Goal: Information Seeking & Learning: Learn about a topic

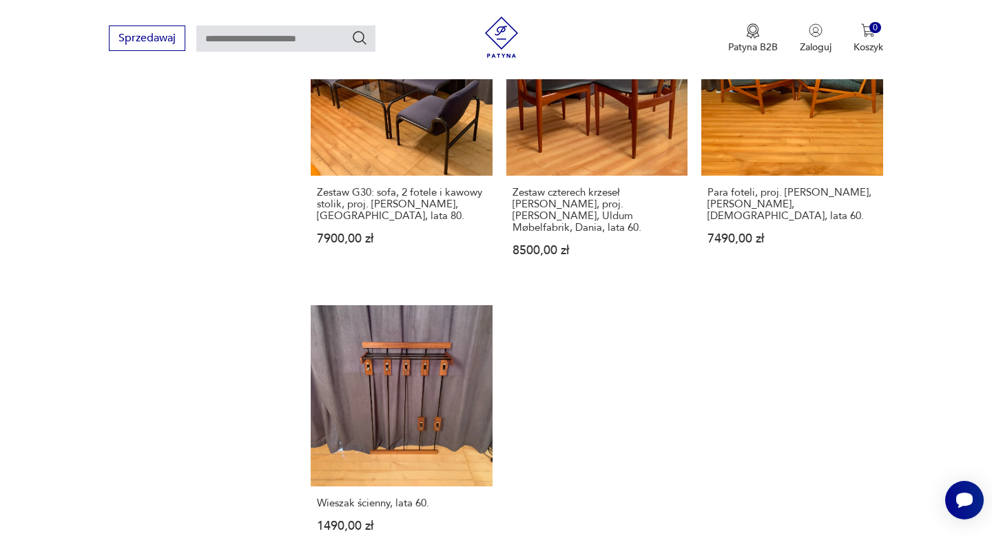
scroll to position [1777, 0]
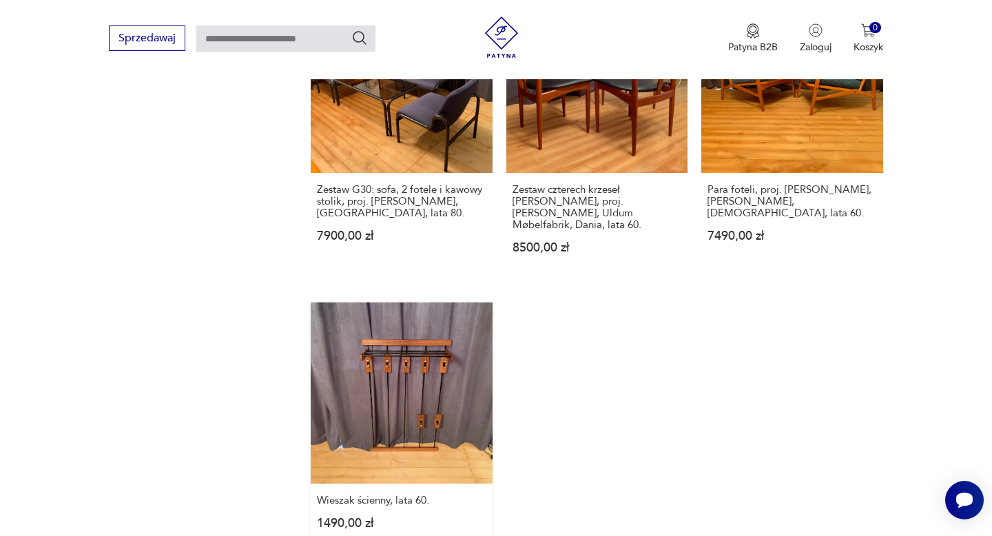
click at [416, 322] on link "Wieszak ścienny, lata 60. 1490,00 zł" at bounding box center [401, 428] width 181 height 253
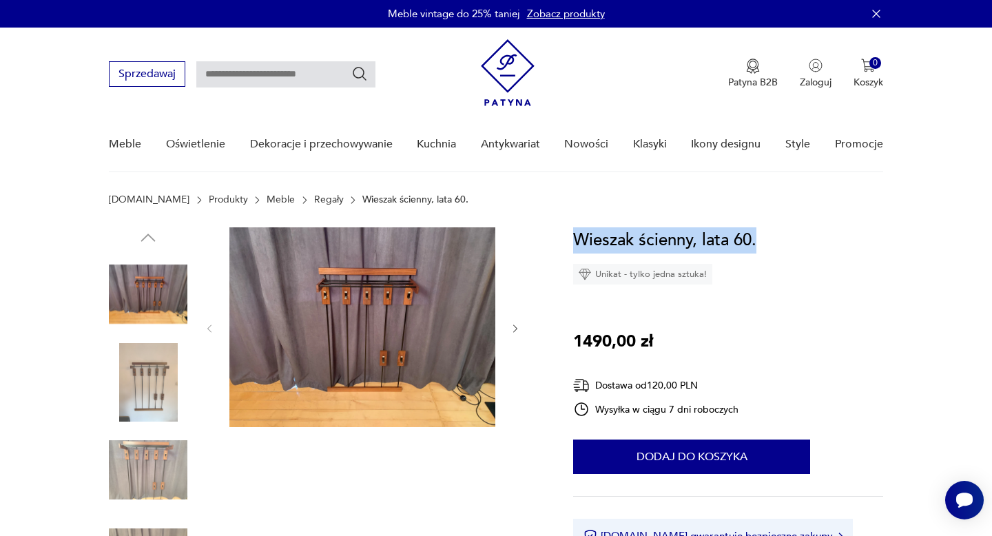
drag, startPoint x: 762, startPoint y: 236, endPoint x: 567, endPoint y: 239, distance: 194.9
copy h1 "Wieszak ścienny, lata 60."
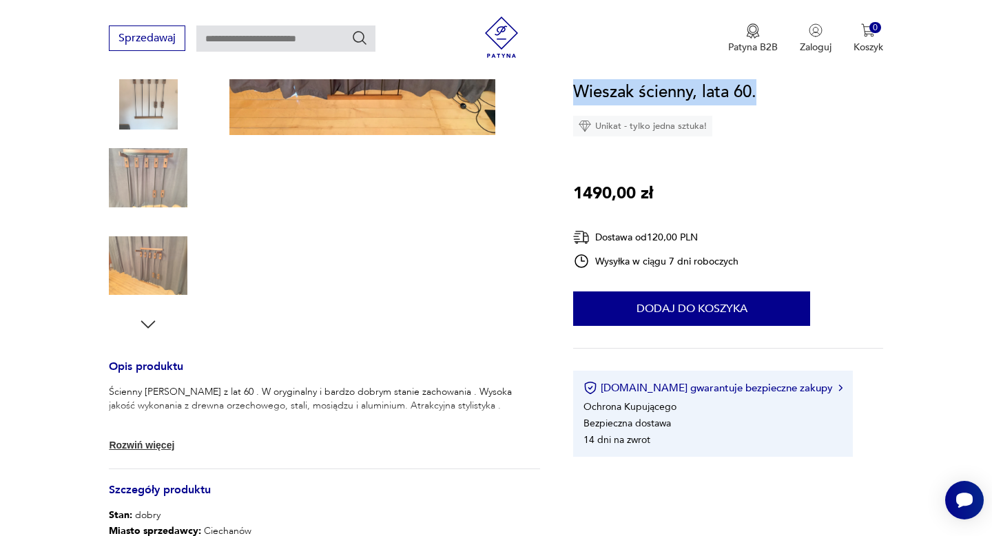
scroll to position [302, 0]
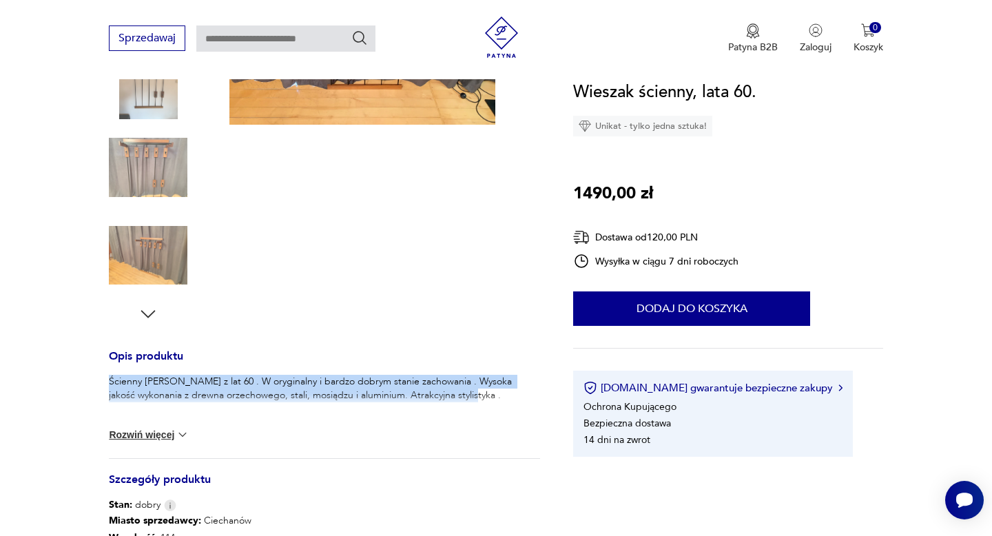
drag, startPoint x: 475, startPoint y: 396, endPoint x: 110, endPoint y: 380, distance: 365.3
click at [110, 380] on p "Ścienny wieszak z lat 60 . W oryginalny i bardzo dobrym stanie zachowania . Wys…" at bounding box center [324, 389] width 431 height 28
copy p "Ścienny wieszak z lat 60 . W oryginalny i bardzo dobrym stanie zachowania . Wys…"
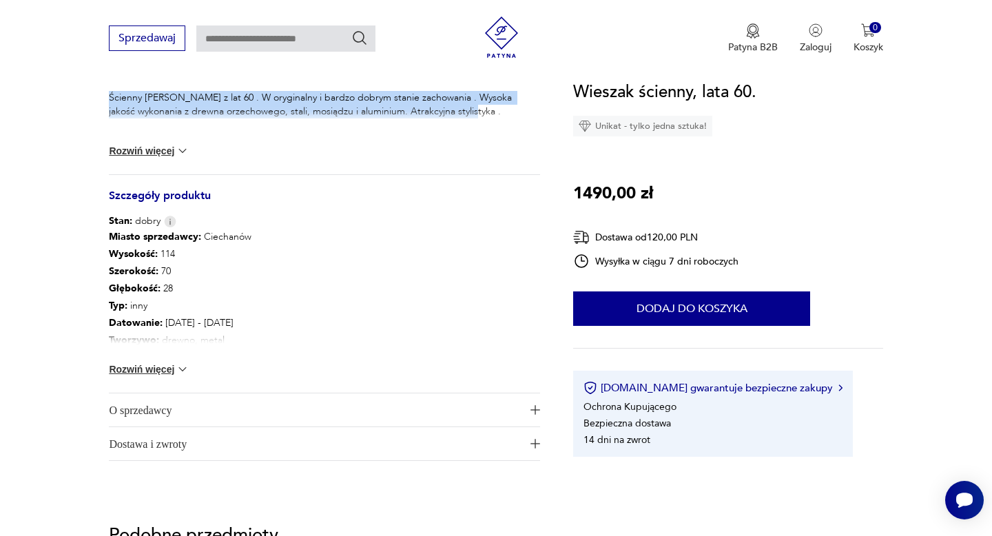
scroll to position [633, 0]
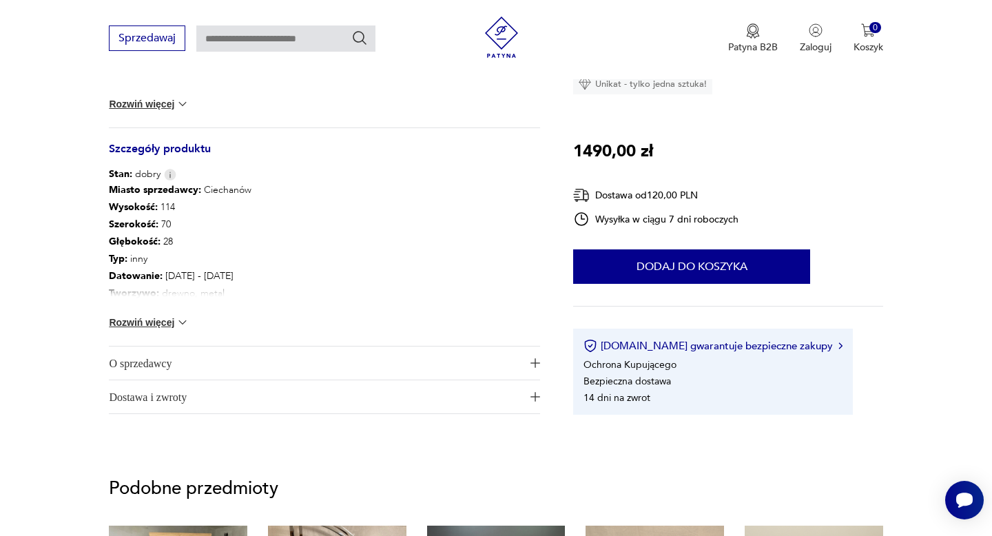
click at [180, 325] on img at bounding box center [183, 322] width 14 height 14
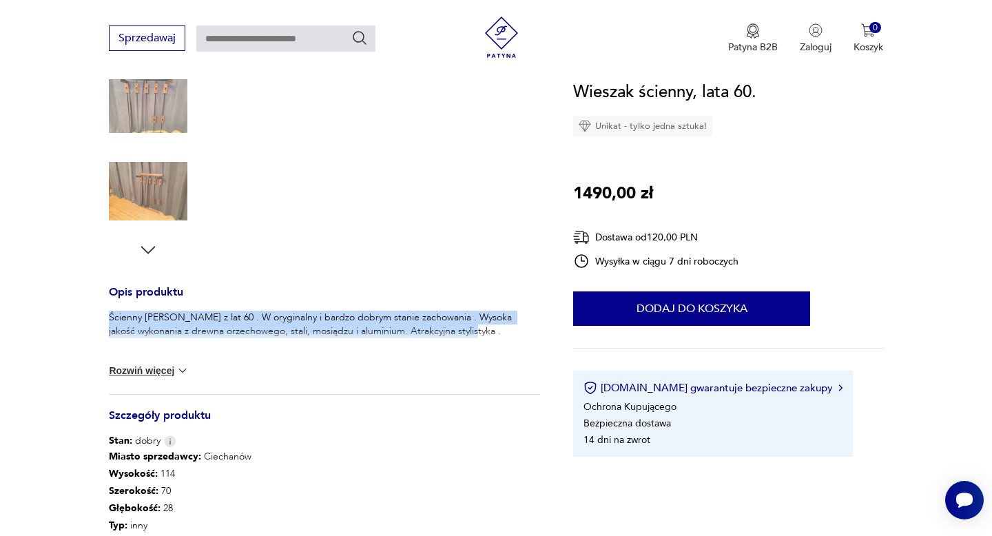
scroll to position [0, 0]
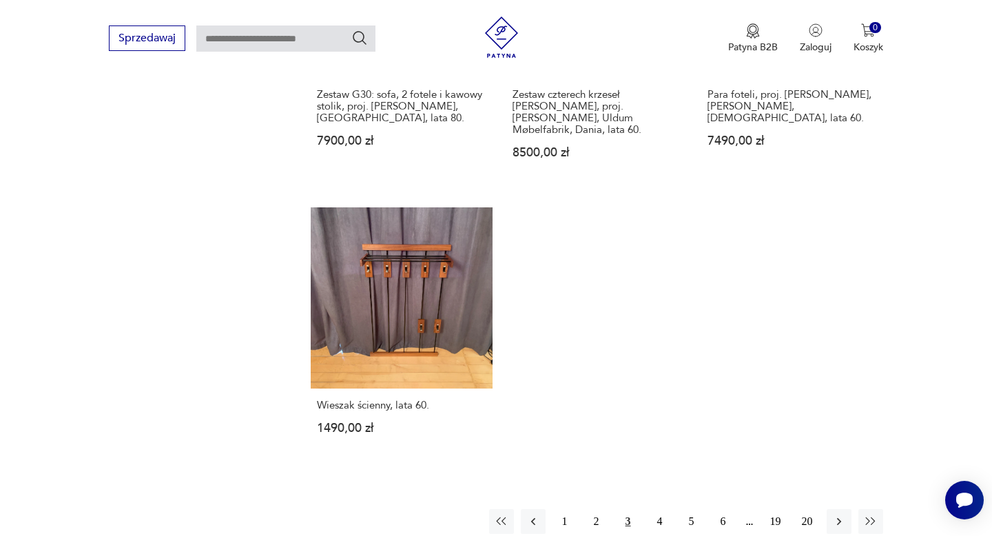
scroll to position [1875, 0]
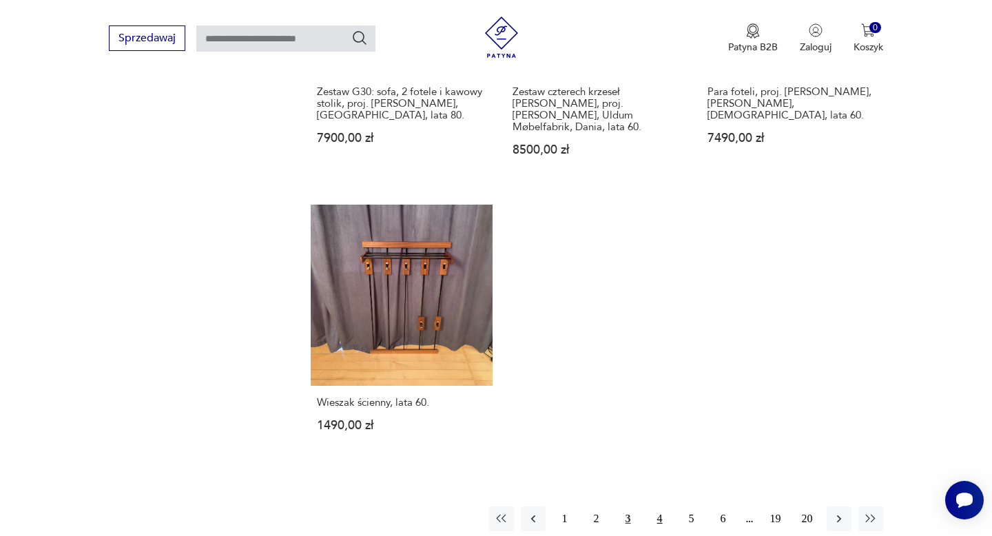
click at [660, 506] on button "4" at bounding box center [659, 518] width 25 height 25
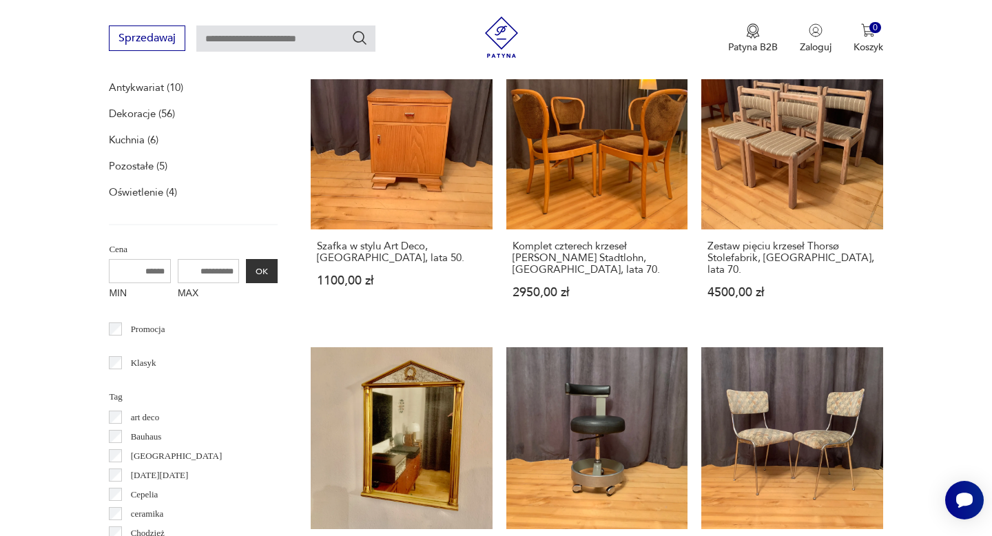
scroll to position [484, 0]
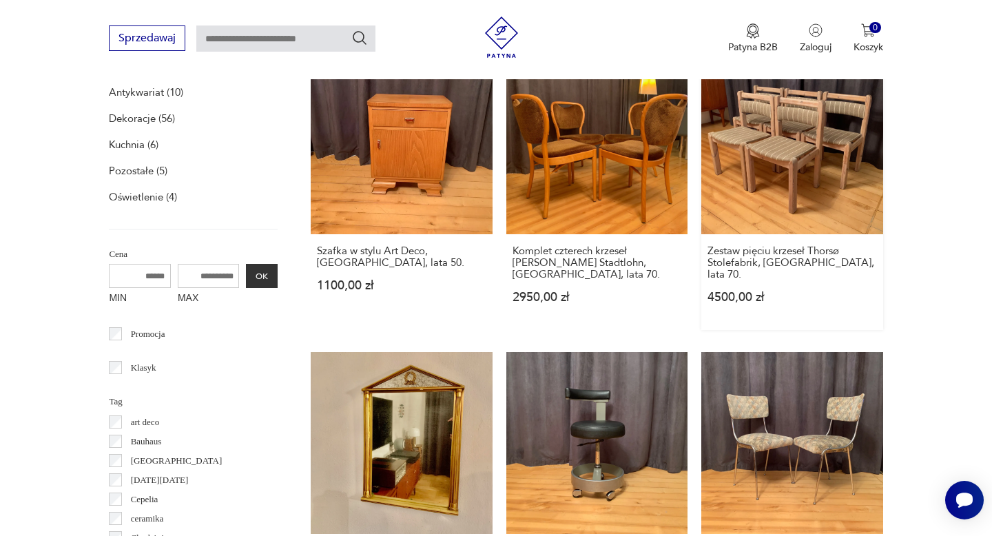
click at [799, 173] on link "Zestaw pięciu krzeseł Thorsø Stolefabrik, Dania, lata 70. 4500,00 zł" at bounding box center [791, 191] width 181 height 277
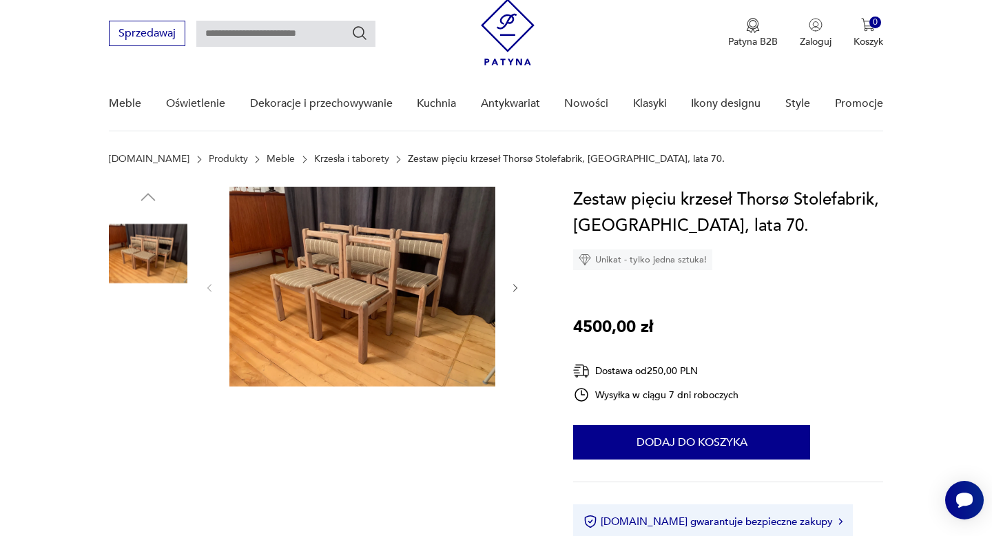
scroll to position [58, 0]
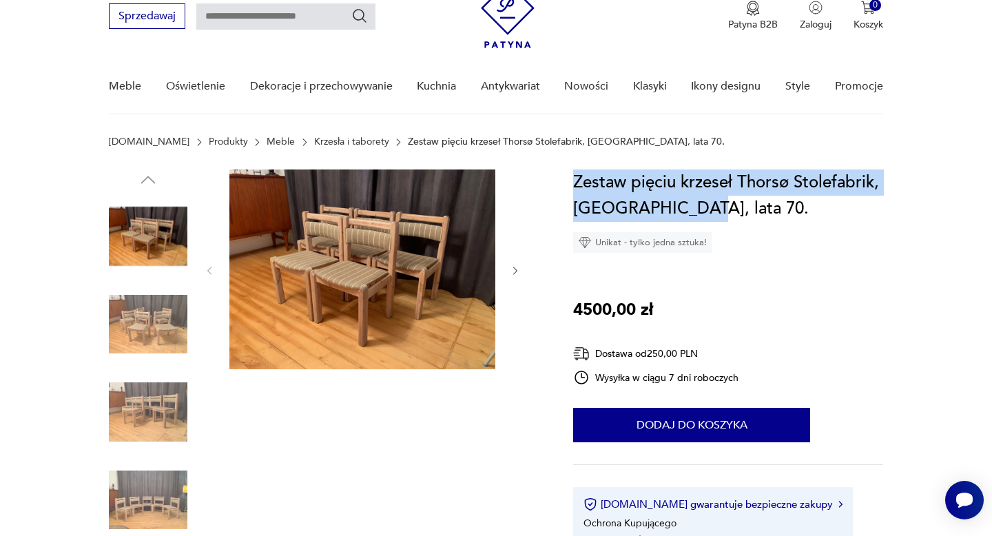
drag, startPoint x: 689, startPoint y: 209, endPoint x: 574, endPoint y: 179, distance: 119.4
click at [574, 179] on h1 "Zestaw pięciu krzeseł Thorsø Stolefabrik, Dania, lata 70." at bounding box center [727, 195] width 309 height 52
copy h1 "Zestaw pięciu krzeseł Thorsø Stolefabrik, Dania, lata 70."
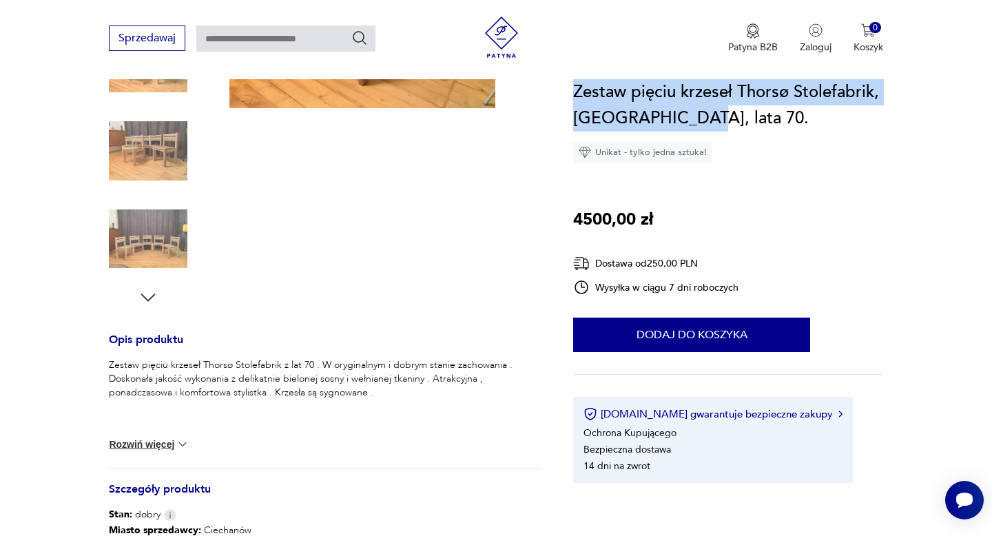
scroll to position [360, 0]
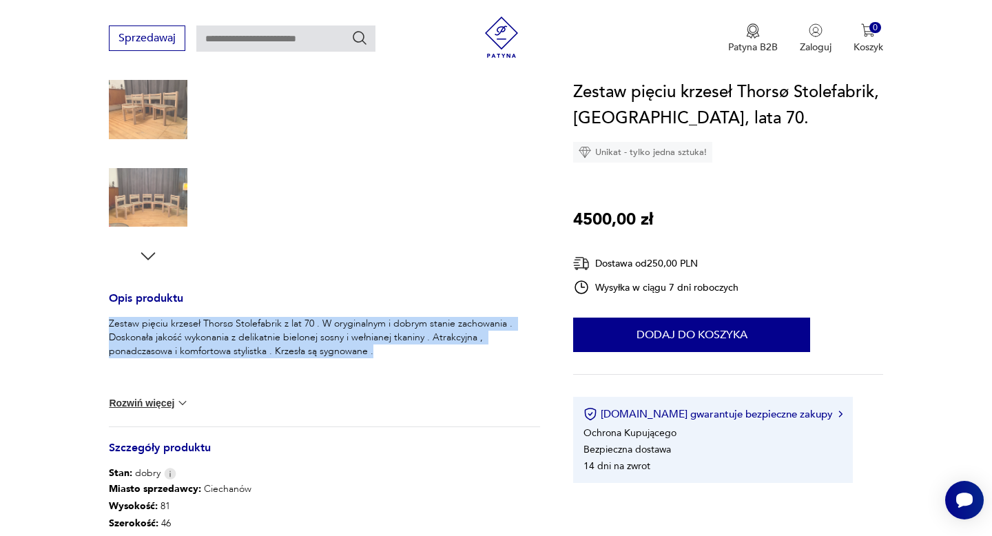
drag, startPoint x: 375, startPoint y: 349, endPoint x: 102, endPoint y: 322, distance: 274.0
click at [102, 322] on section "Opis produktu Zestaw pięciu krzeseł Thorsø Stolefabrik z lat 70 . W oryginalnym…" at bounding box center [496, 306] width 992 height 879
copy p "Zestaw pięciu krzeseł Thorsø Stolefabrik z lat 70 . W oryginalnym i dobrym stan…"
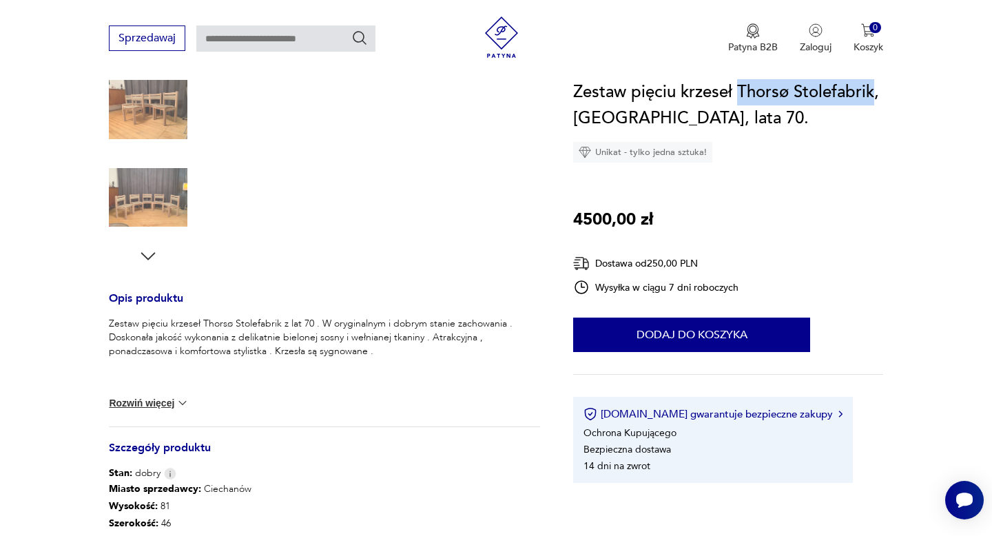
drag, startPoint x: 872, startPoint y: 92, endPoint x: 739, endPoint y: 92, distance: 133.6
click at [739, 92] on h1 "Zestaw pięciu krzeseł Thorsø Stolefabrik, Dania, lata 70." at bounding box center [727, 105] width 309 height 52
copy h1 "Thorsø Stolefabrik"
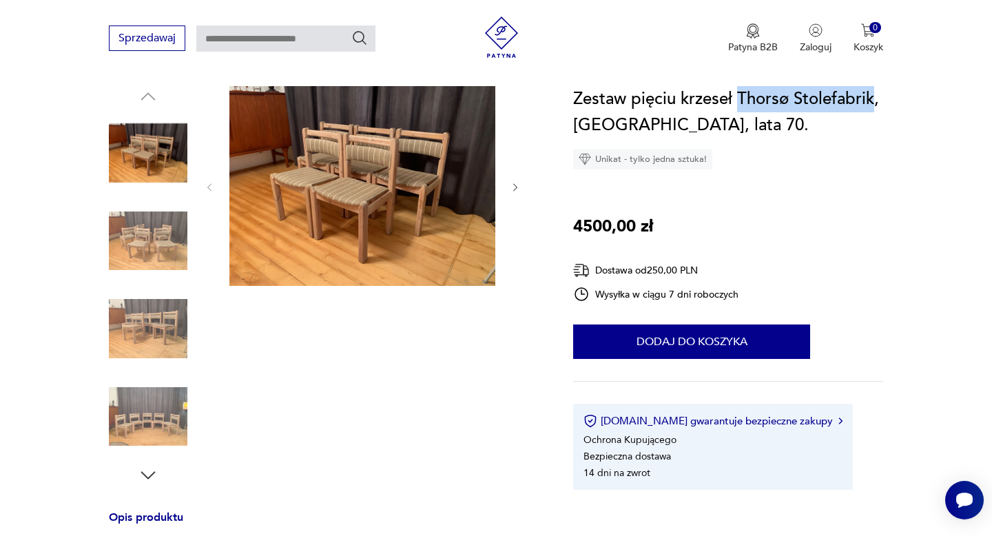
scroll to position [143, 0]
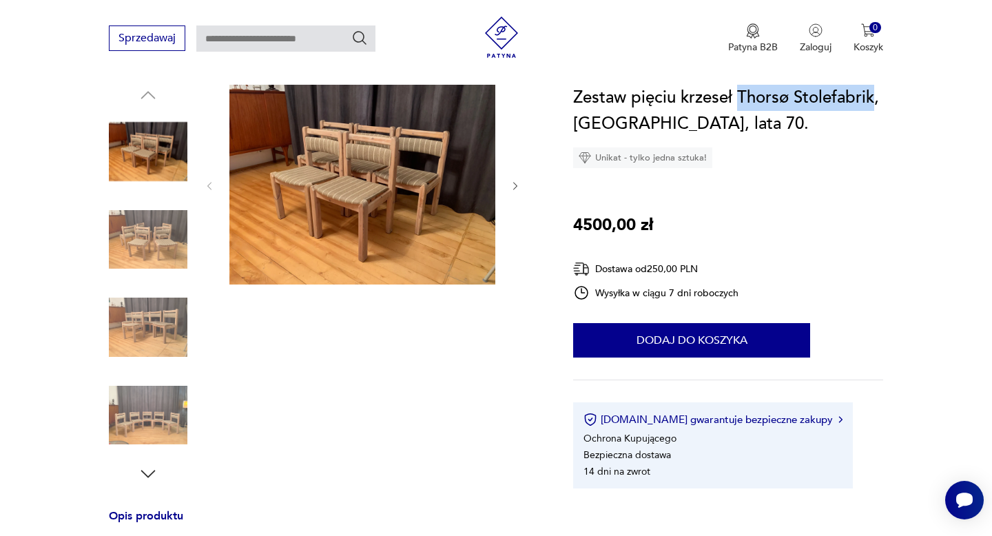
click at [375, 180] on img at bounding box center [362, 185] width 266 height 200
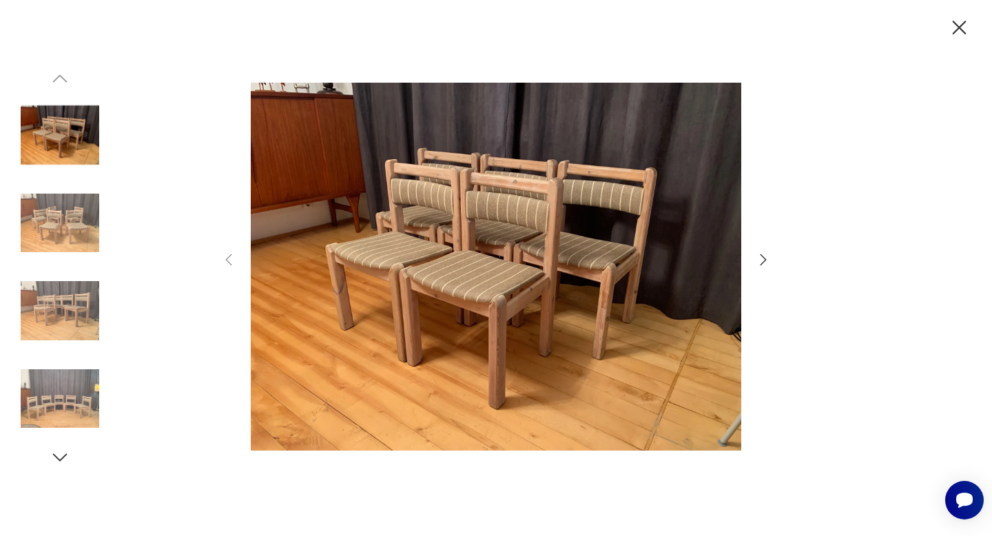
click at [956, 28] on icon "button" at bounding box center [959, 28] width 24 height 24
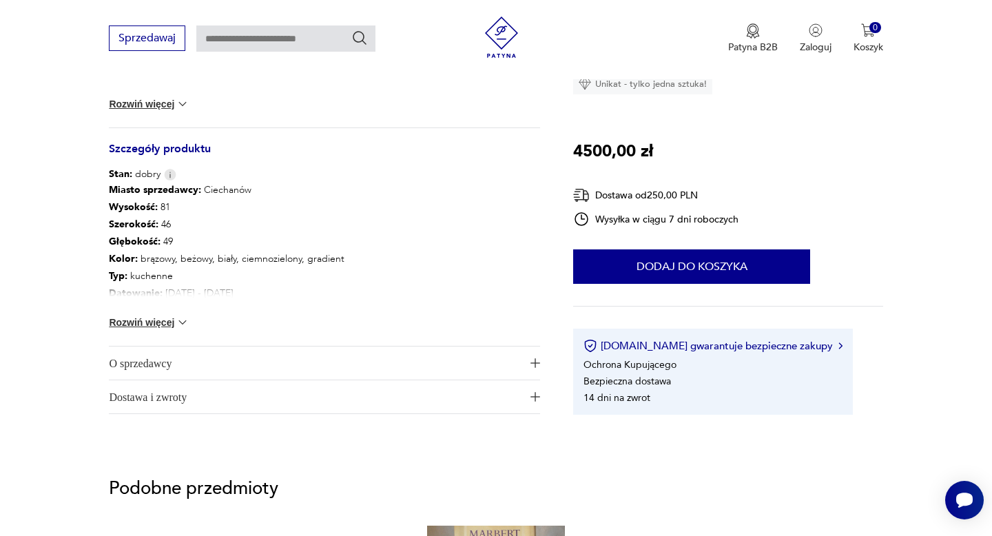
scroll to position [641, 0]
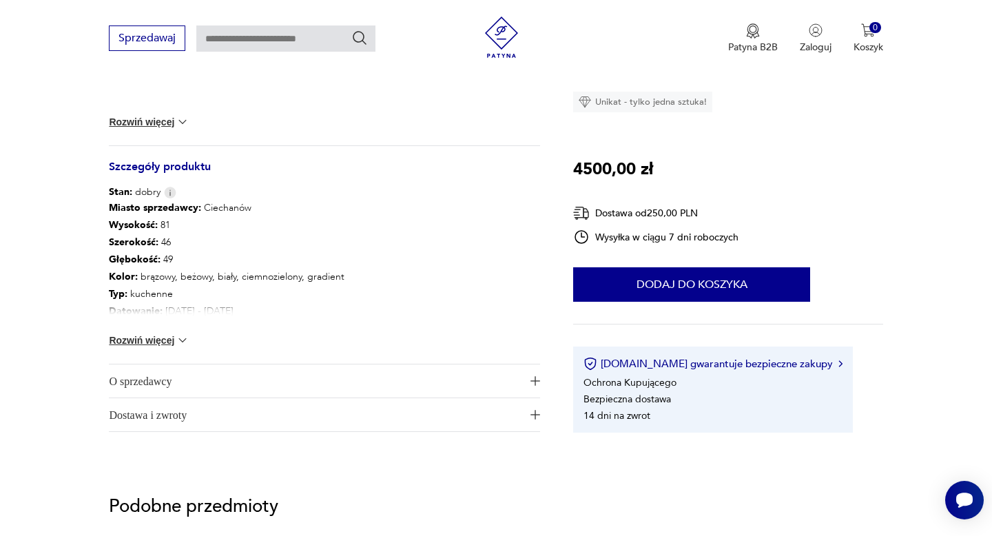
click at [183, 339] on img at bounding box center [183, 340] width 14 height 14
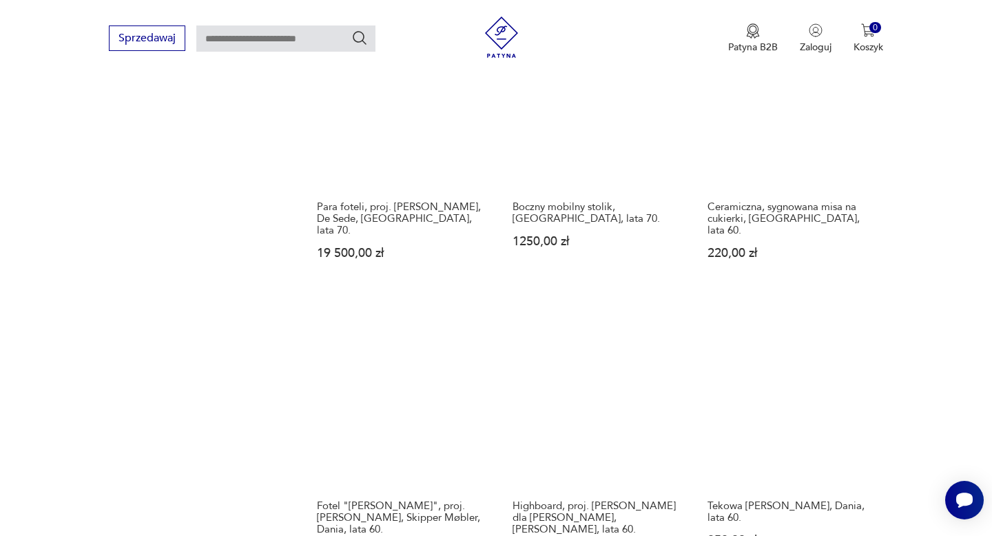
scroll to position [1442, 0]
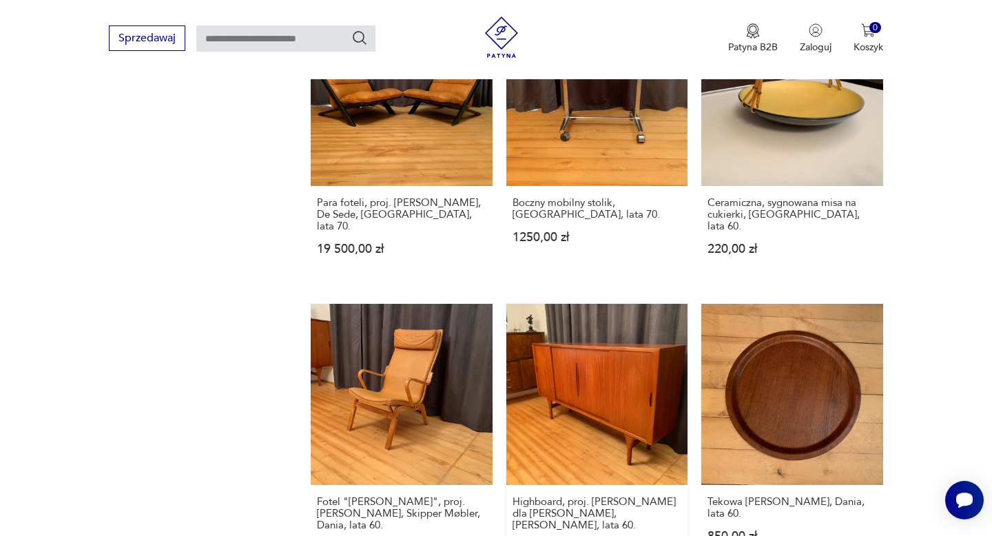
click at [594, 331] on link "Highboard, proj. Henning Kjaernulf dla Bruno Hansen, Dania, lata 60. 12 900,00 …" at bounding box center [596, 442] width 181 height 277
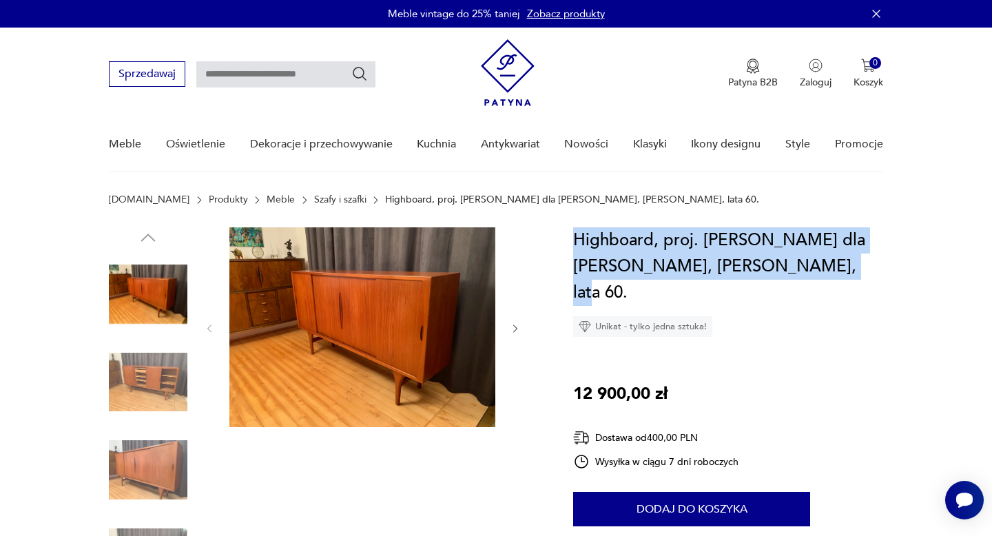
drag, startPoint x: 815, startPoint y: 271, endPoint x: 572, endPoint y: 242, distance: 244.9
click at [573, 242] on h1 "Highboard, proj. Henning Kjaernulf dla Bruno Hansen, Dania, lata 60." at bounding box center [727, 266] width 309 height 78
copy h1 "Highboard, proj. Henning Kjaernulf dla Bruno Hansen, Dania, lata 60."
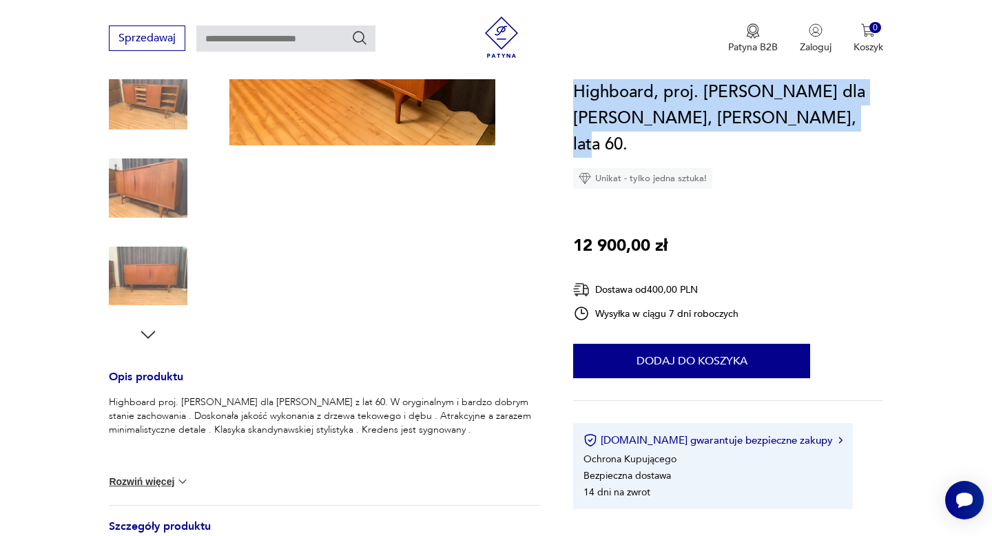
scroll to position [319, 0]
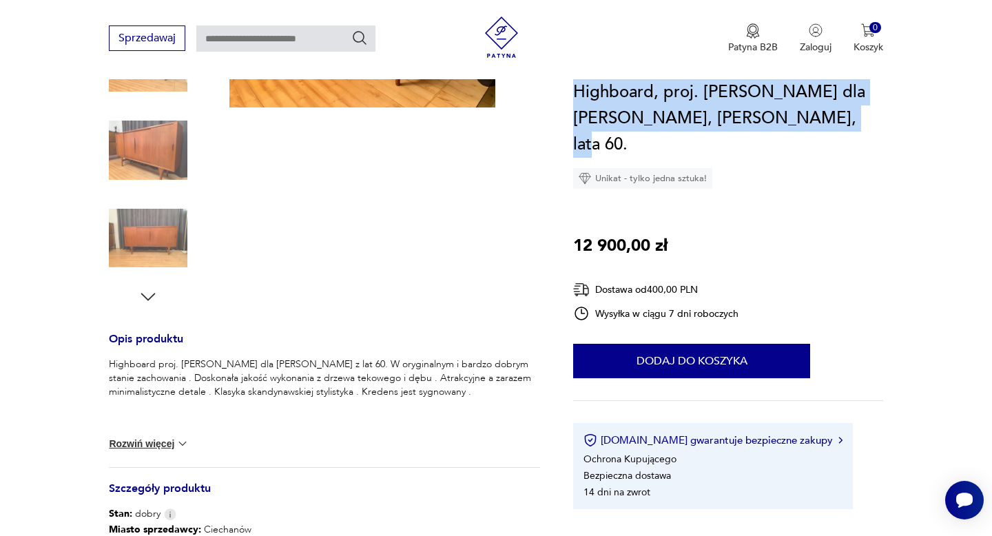
drag, startPoint x: 470, startPoint y: 391, endPoint x: 101, endPoint y: 365, distance: 370.7
click at [101, 365] on section "Opis produktu Highboard proj. Henning Kjaernulf dla Bruno Hansen z lat 60. W or…" at bounding box center [496, 347] width 992 height 879
copy p "Highboard proj. Henning Kjaernulf dla Bruno Hansen z lat 60. W oryginalnym i ba…"
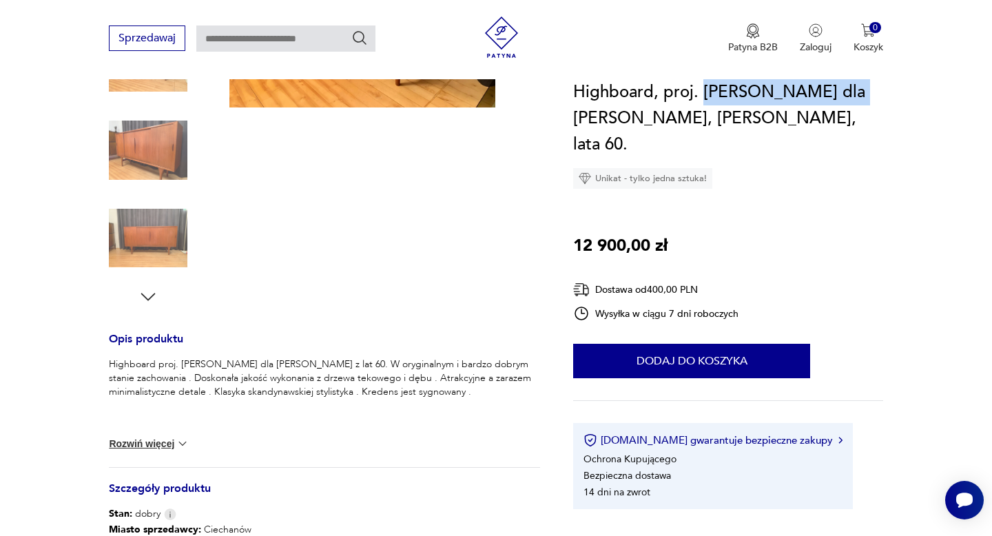
drag, startPoint x: 838, startPoint y: 90, endPoint x: 702, endPoint y: 85, distance: 135.7
click at [702, 85] on h1 "Highboard, proj. Henning Kjaernulf dla Bruno Hansen, Dania, lata 60." at bounding box center [727, 118] width 309 height 78
copy h1 "Henning Kjaernulf"
click at [772, 169] on div "Highboard, proj. Henning Kjaernulf dla Bruno Hansen, Dania, lata 60. Unikat - t…" at bounding box center [727, 294] width 309 height 430
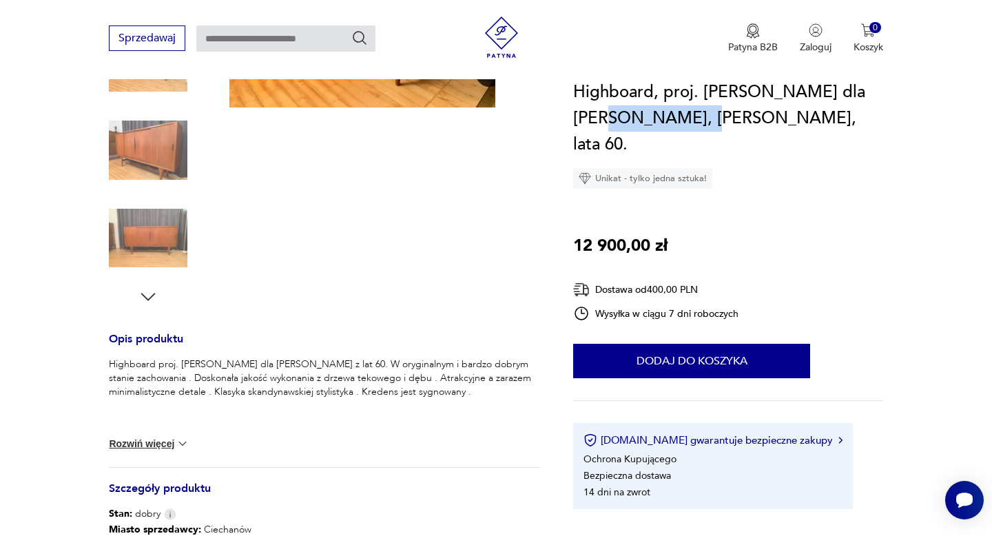
drag, startPoint x: 678, startPoint y: 119, endPoint x: 574, endPoint y: 116, distance: 104.0
click at [574, 116] on h1 "Highboard, proj. Henning Kjaernulf dla Bruno Hansen, Dania, lata 60." at bounding box center [727, 118] width 309 height 78
copy h1 "Bruno Hansen"
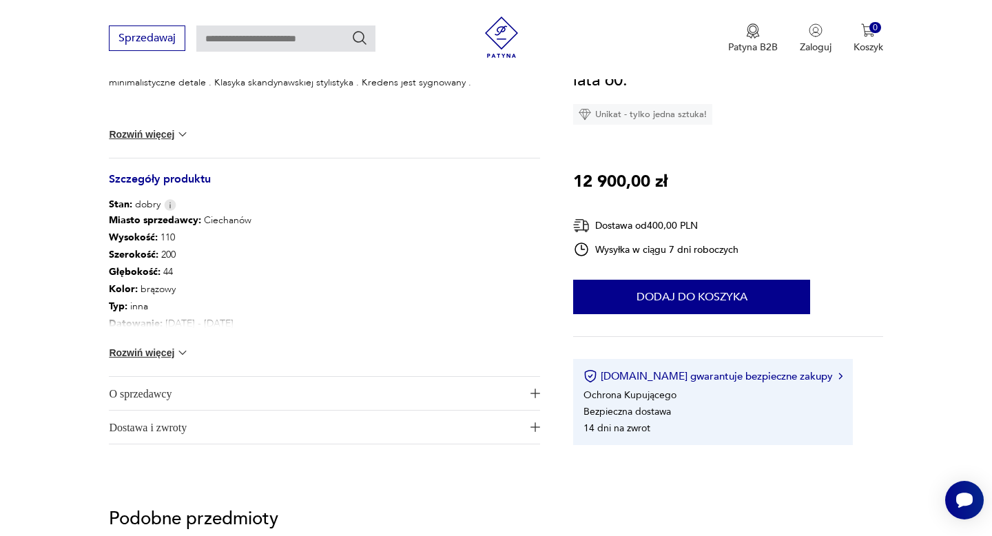
scroll to position [678, 0]
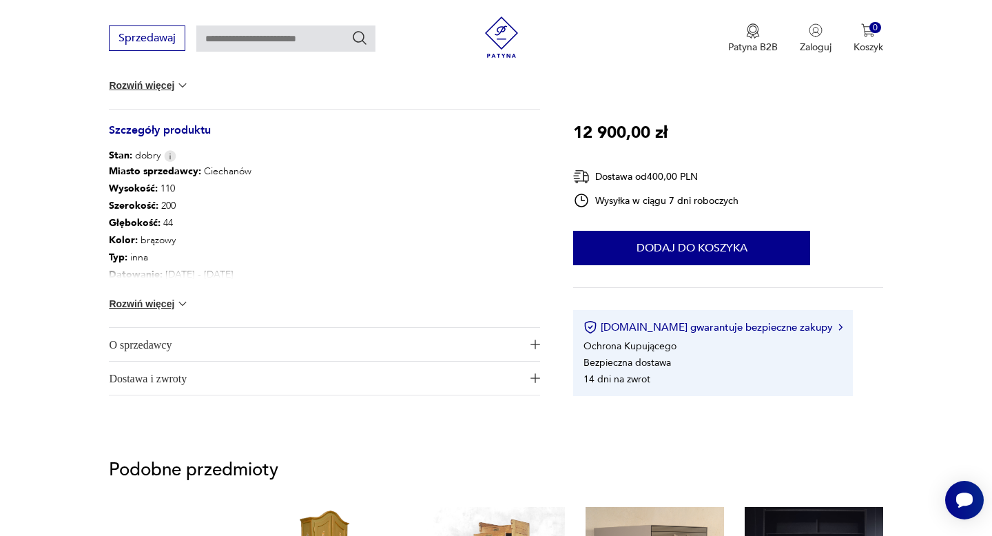
click at [186, 305] on img at bounding box center [183, 304] width 14 height 14
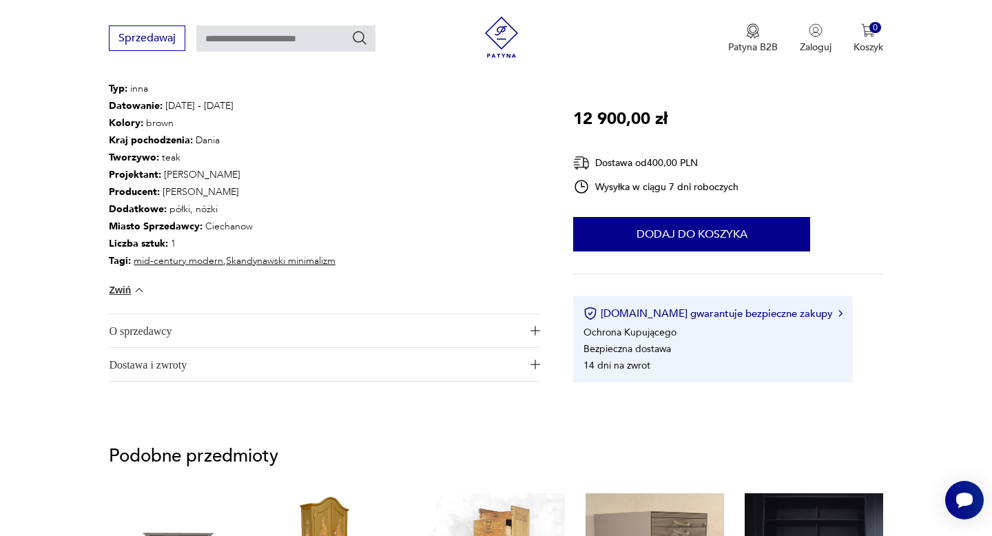
scroll to position [848, 0]
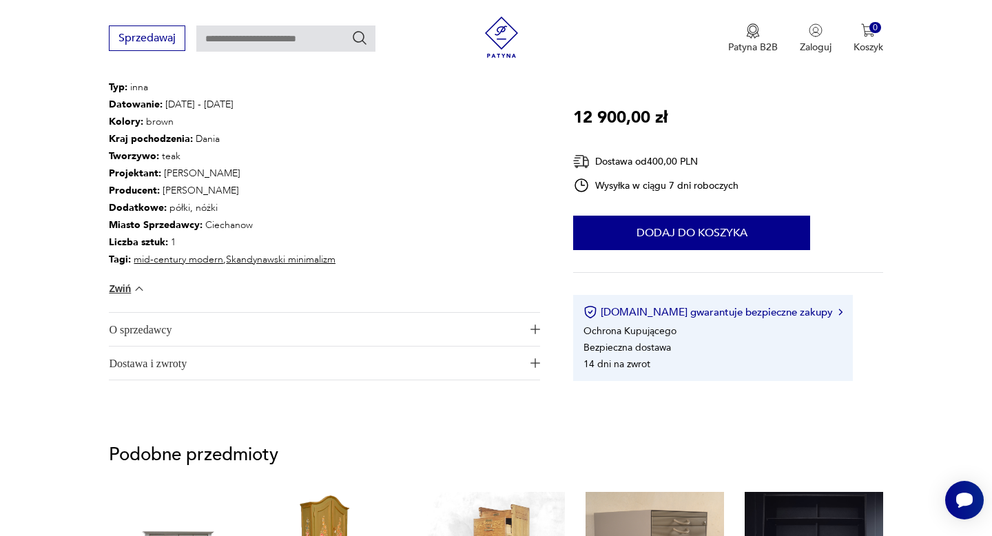
click at [198, 334] on span "O sprzedawcy" at bounding box center [315, 329] width 412 height 33
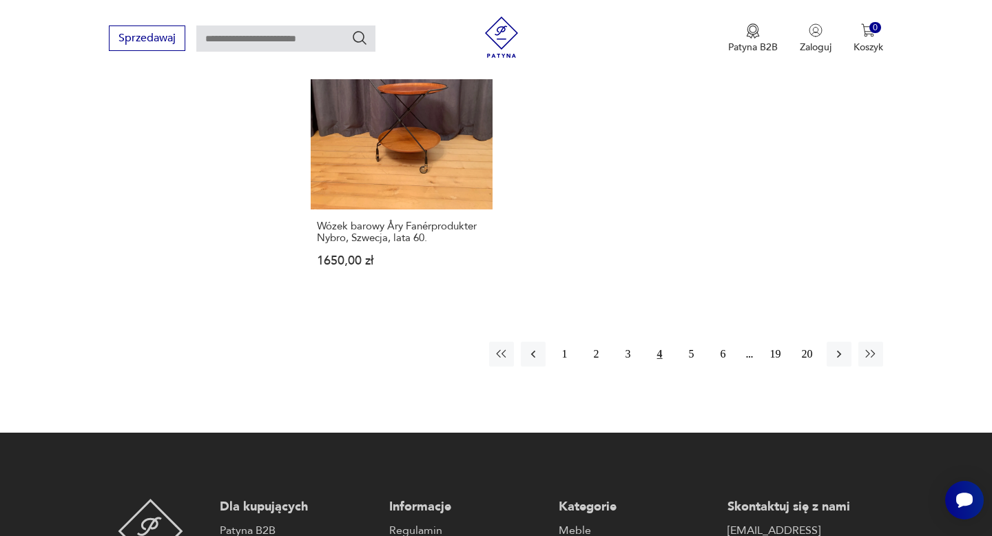
scroll to position [2027, 0]
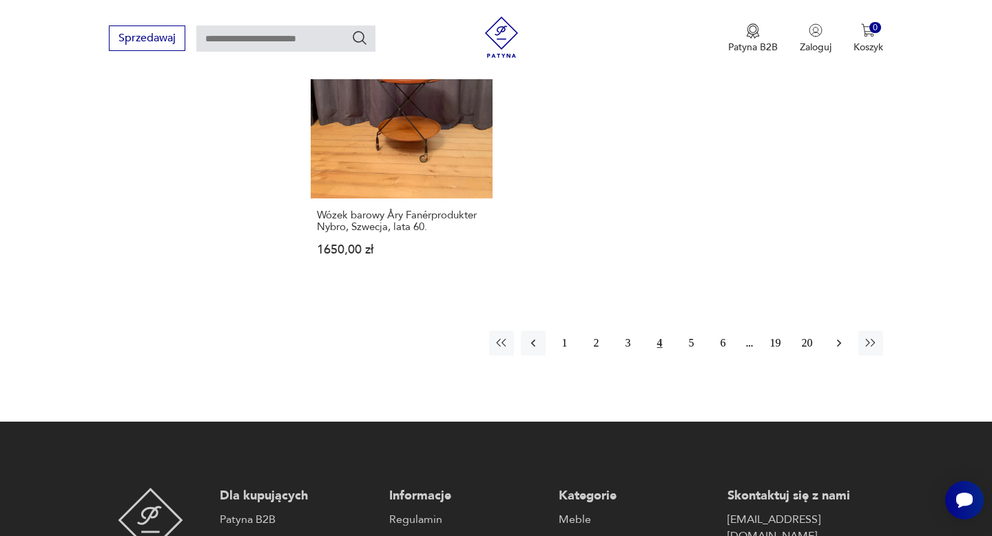
click at [836, 336] on icon "button" at bounding box center [839, 343] width 14 height 14
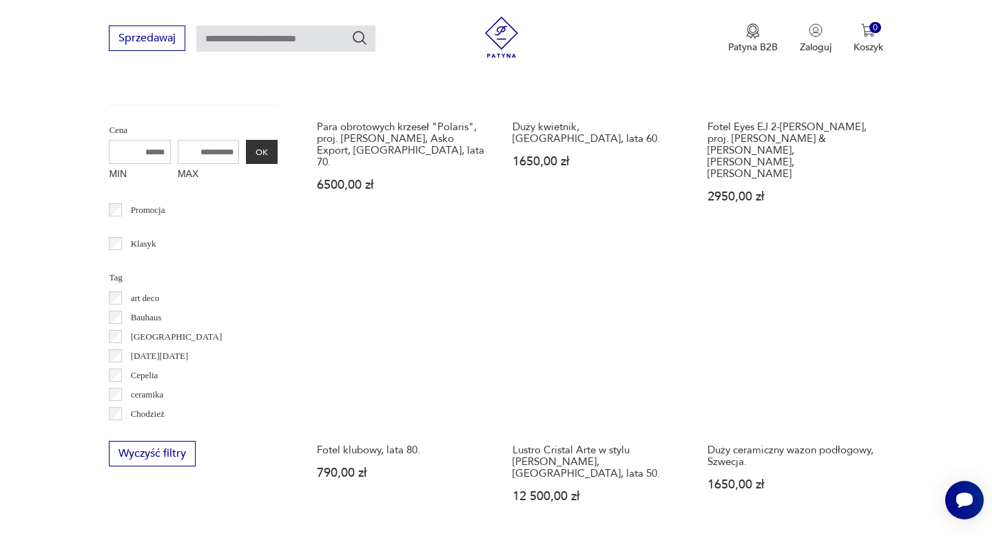
scroll to position [609, 0]
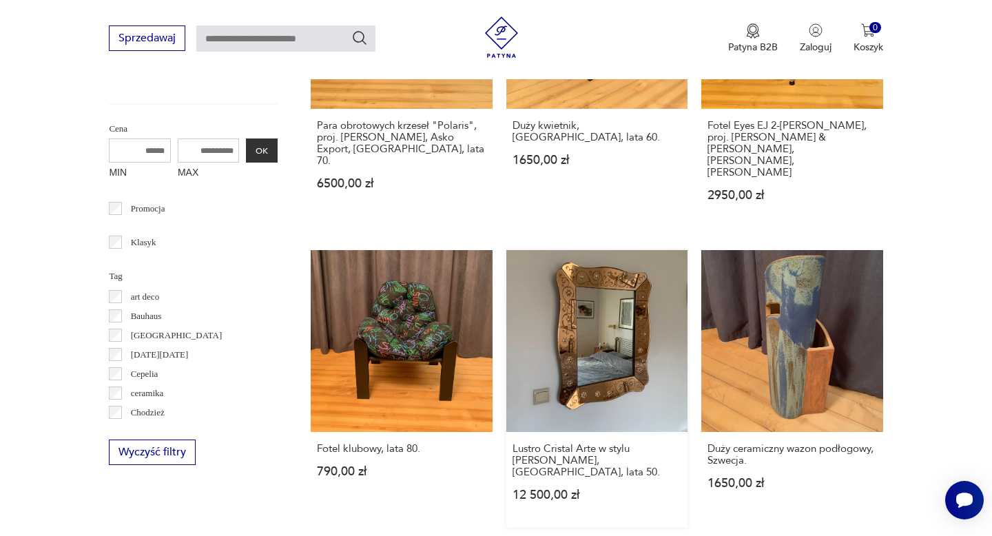
click at [618, 312] on link "Lustro Cristal Arte w stylu Pietro Chiesa, Włochy, lata 50. 12 500,00 zł" at bounding box center [596, 388] width 181 height 277
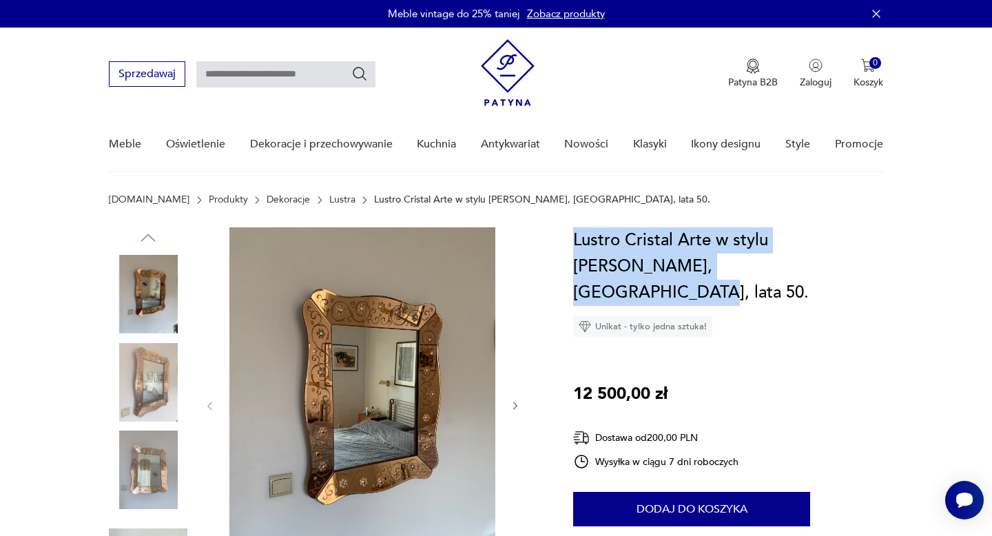
drag, startPoint x: 698, startPoint y: 266, endPoint x: 565, endPoint y: 234, distance: 136.6
copy h1 "Lustro Cristal Arte w stylu Pietro Chiesa, Włochy, lata 50."
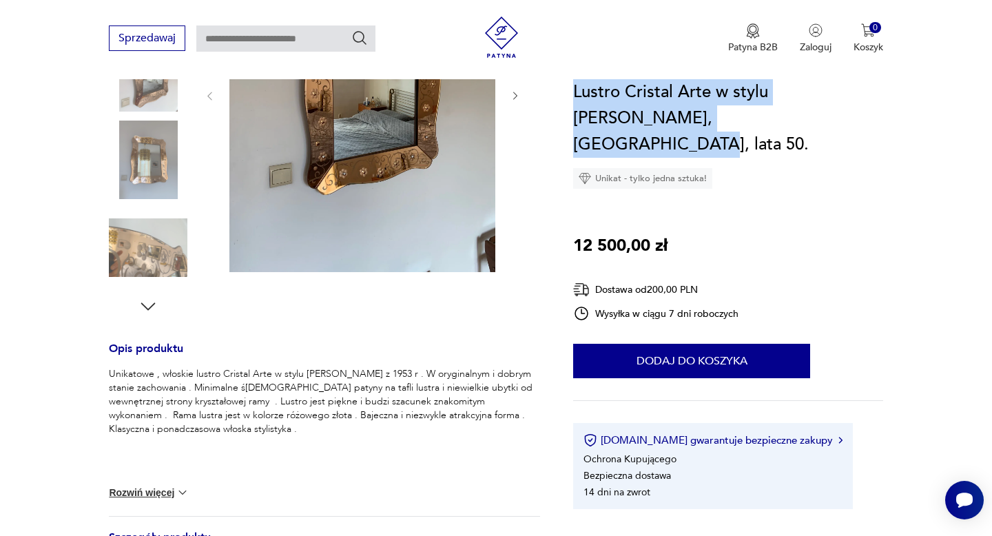
scroll to position [316, 0]
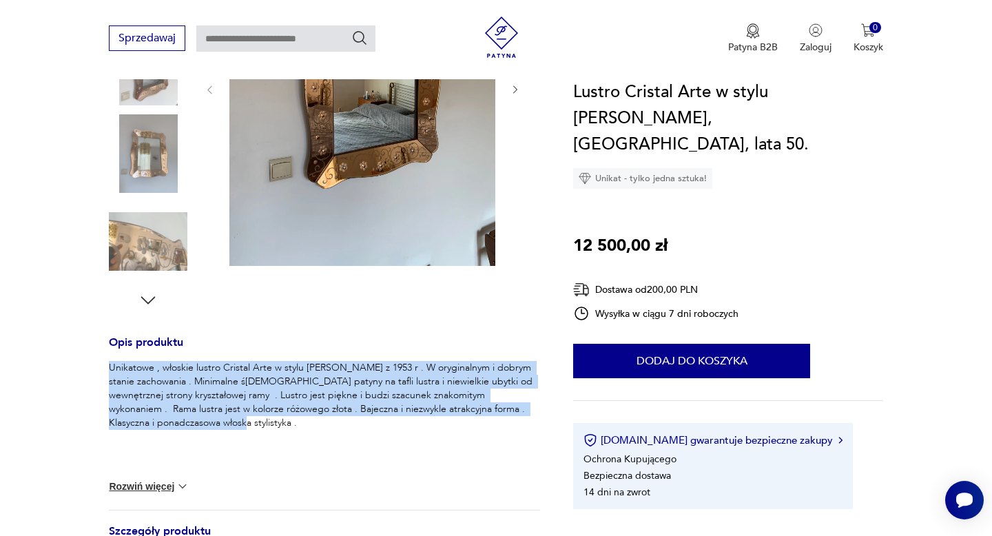
drag, startPoint x: 156, startPoint y: 420, endPoint x: 103, endPoint y: 370, distance: 72.6
click at [103, 371] on section "Opis produktu Unikatowe , włoskie lustro Cristal Arte w stylu Pietro Chiesa z 1…" at bounding box center [496, 370] width 992 height 918
click at [355, 449] on div "Unikatowe , włoskie lustro Cristal Arte w stylu Pietro Chiesa z 1953 r . W oryg…" at bounding box center [324, 413] width 431 height 105
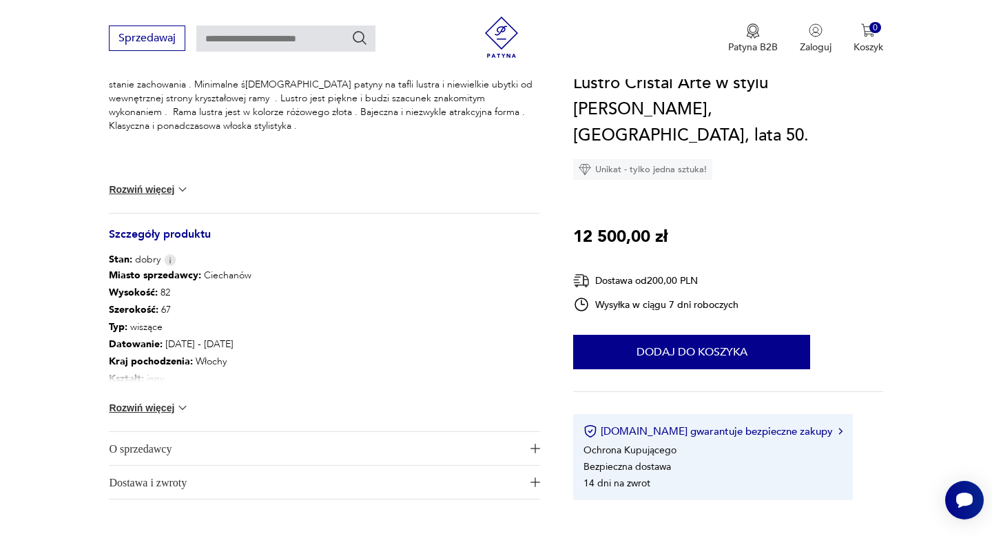
scroll to position [619, 0]
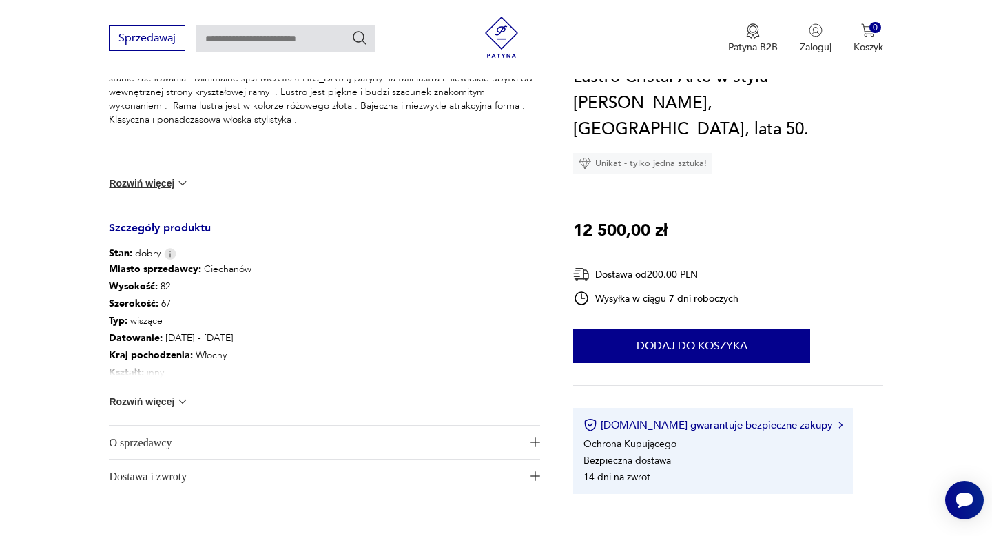
click at [181, 401] on img at bounding box center [183, 402] width 14 height 14
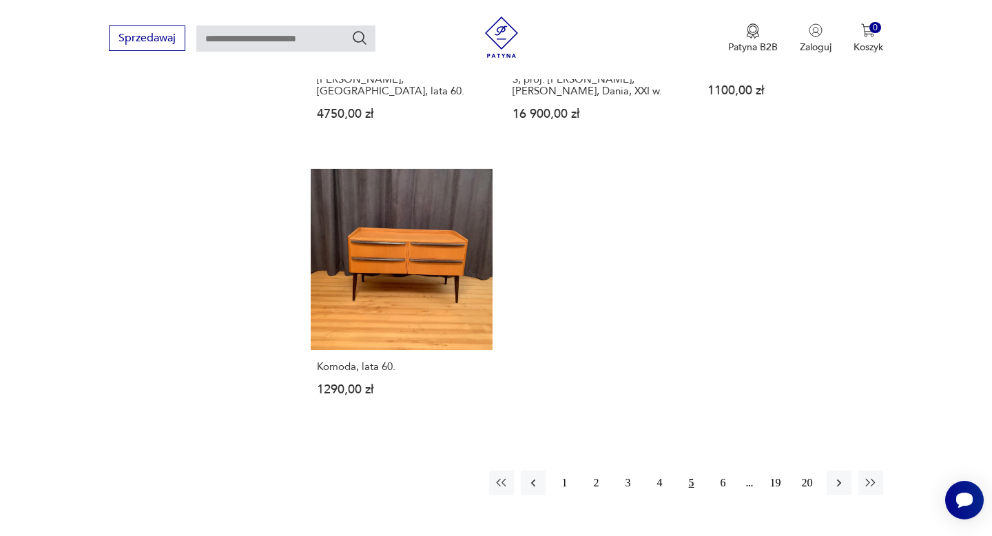
scroll to position [1879, 0]
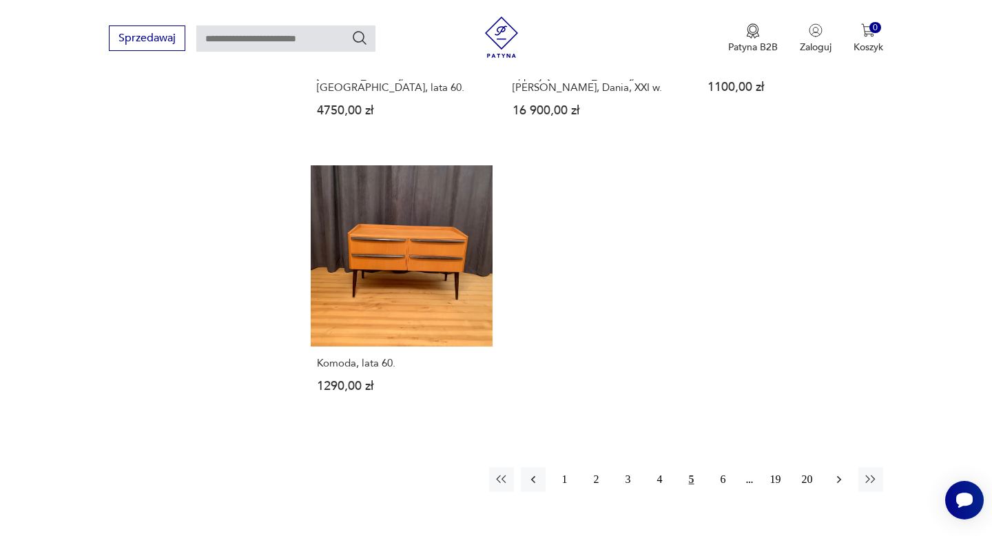
click at [837, 472] on icon "button" at bounding box center [839, 479] width 14 height 14
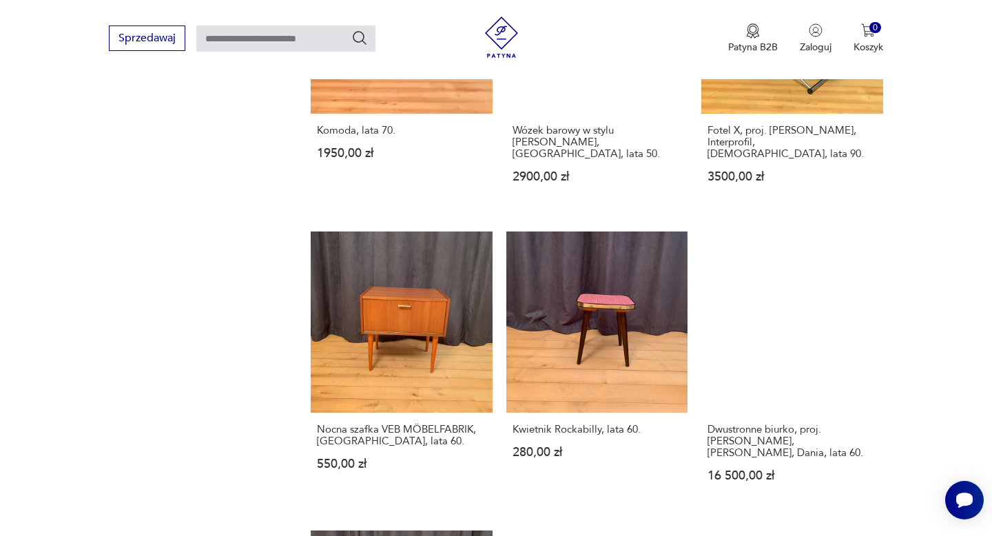
scroll to position [1482, 0]
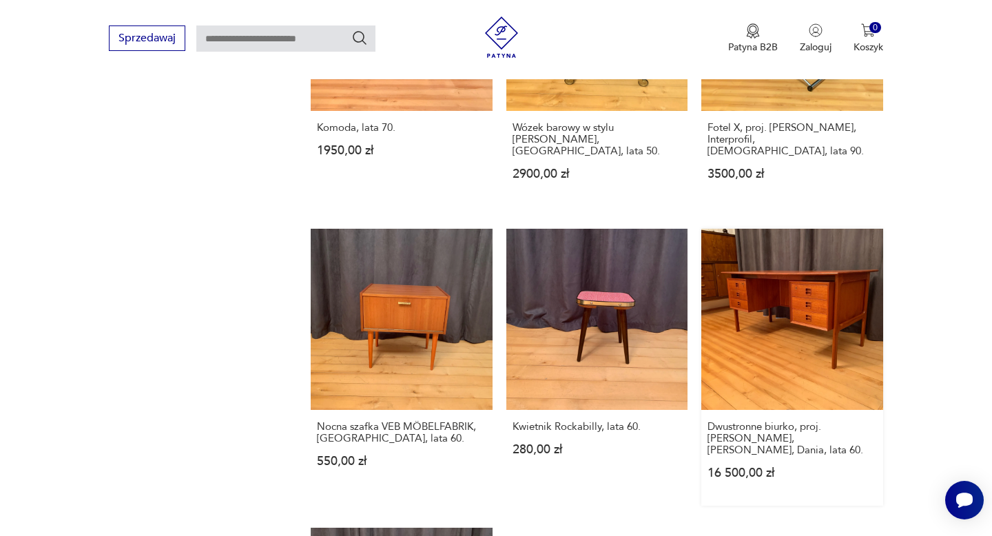
click at [808, 277] on link "Dwustronne biurko, proj. Arne Vodder, Brouer Møbelfabrik, Dania, lata 60. 16 50…" at bounding box center [791, 367] width 181 height 277
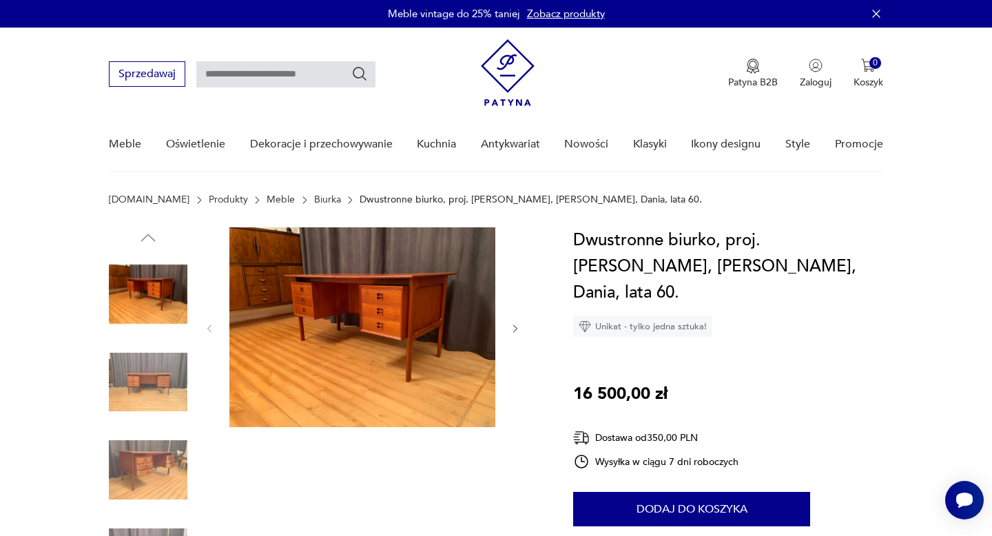
drag, startPoint x: 840, startPoint y: 266, endPoint x: 572, endPoint y: 242, distance: 268.9
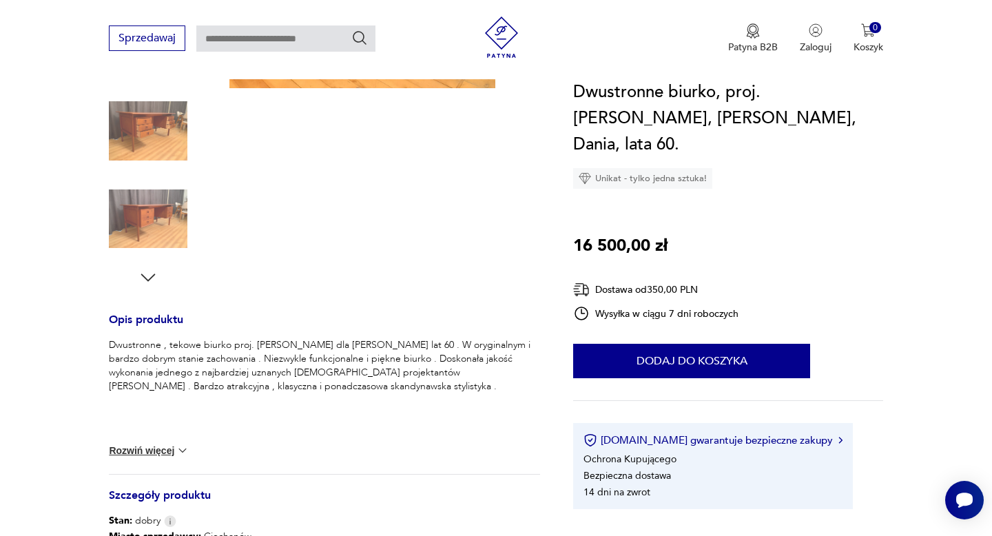
scroll to position [349, 0]
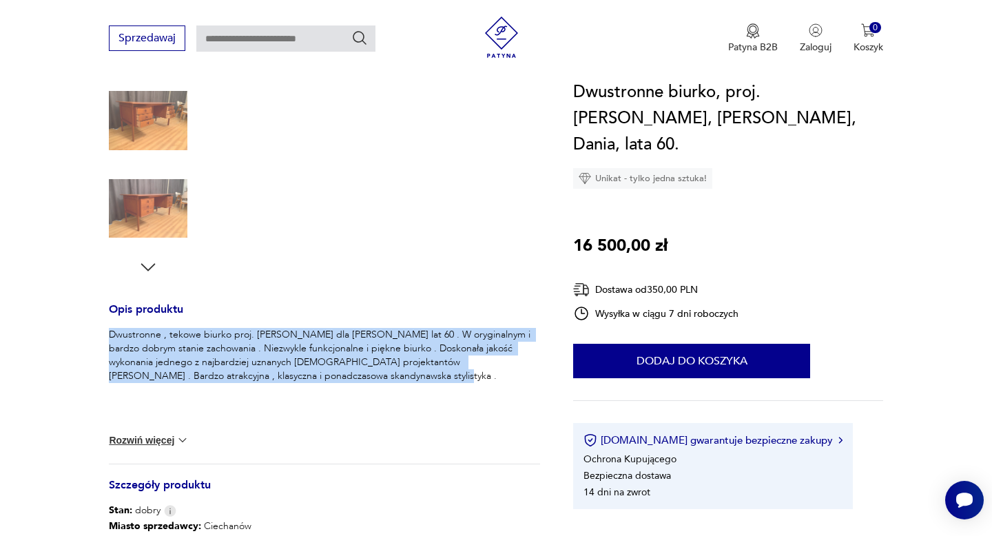
drag, startPoint x: 344, startPoint y: 375, endPoint x: 107, endPoint y: 330, distance: 241.2
click at [107, 330] on section "Opis produktu Dwustronne , tekowe biurko proj. Arne Vodder dla Brouer Møbelfabr…" at bounding box center [496, 330] width 992 height 905
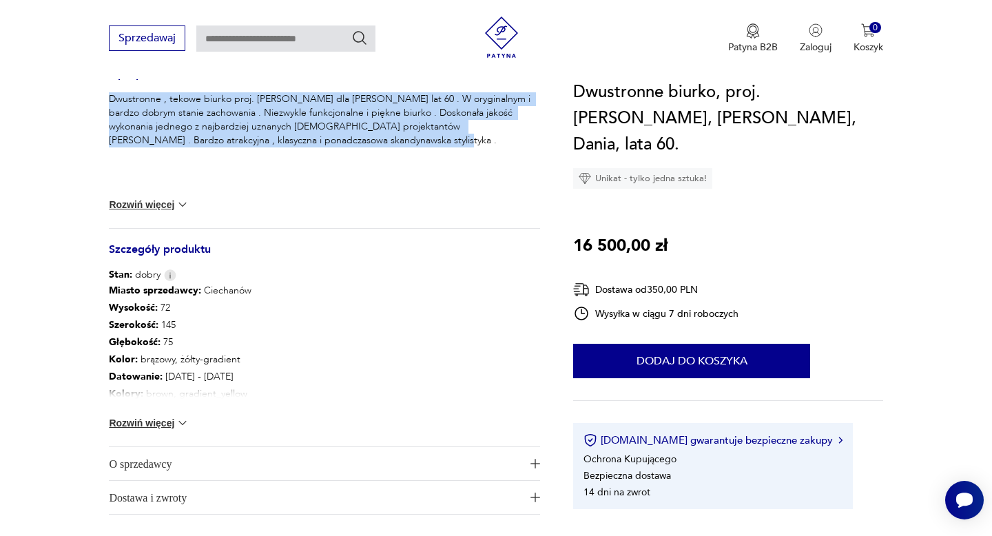
scroll to position [587, 0]
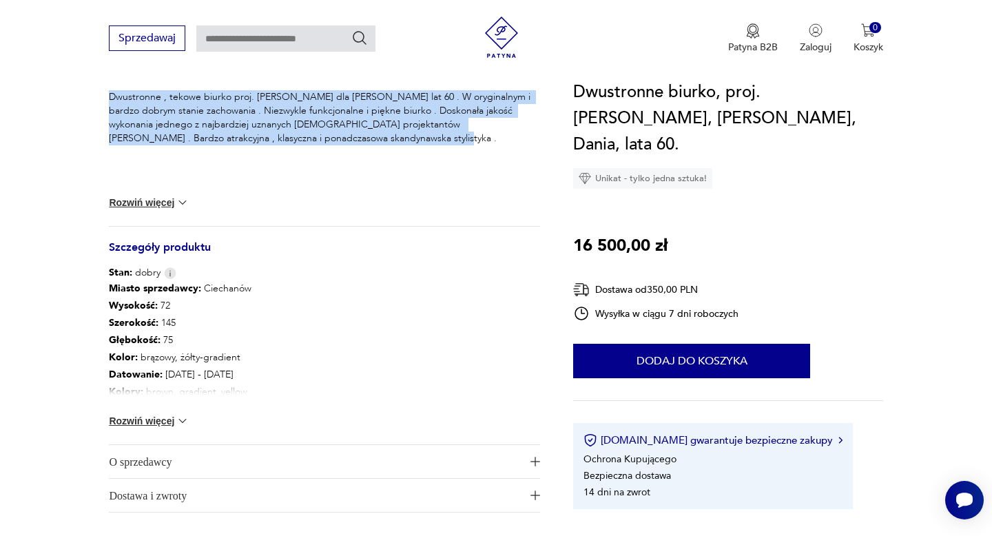
click at [183, 420] on img at bounding box center [183, 421] width 14 height 14
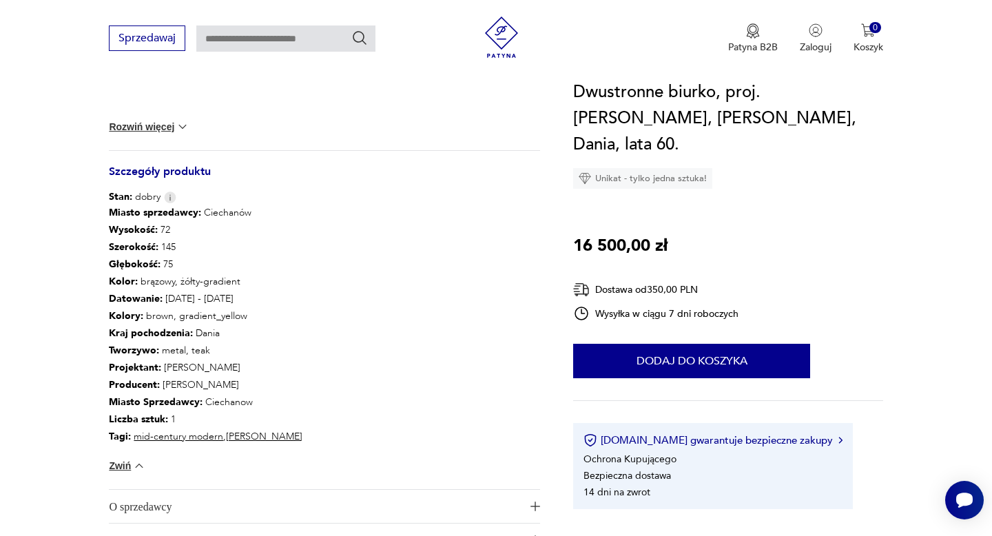
scroll to position [689, 0]
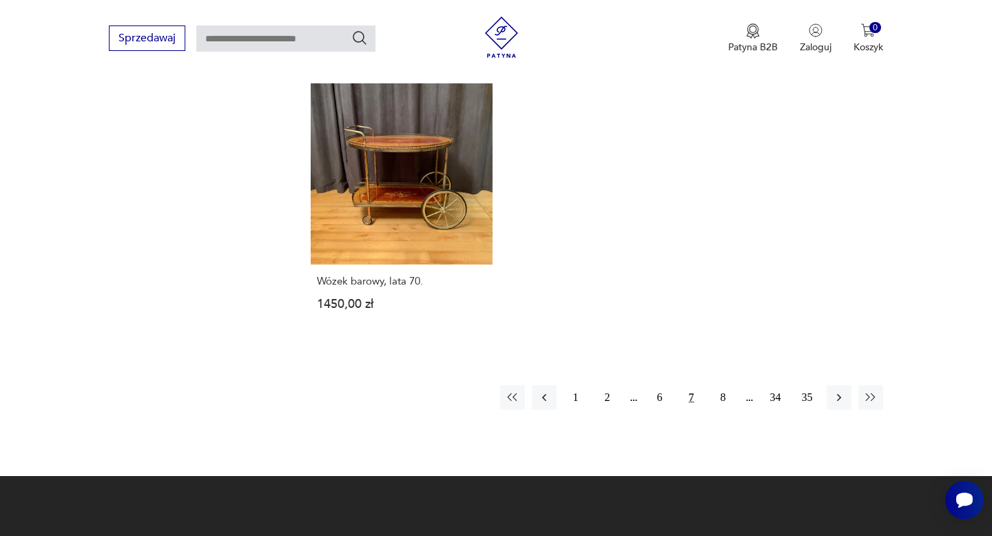
scroll to position [1988, 0]
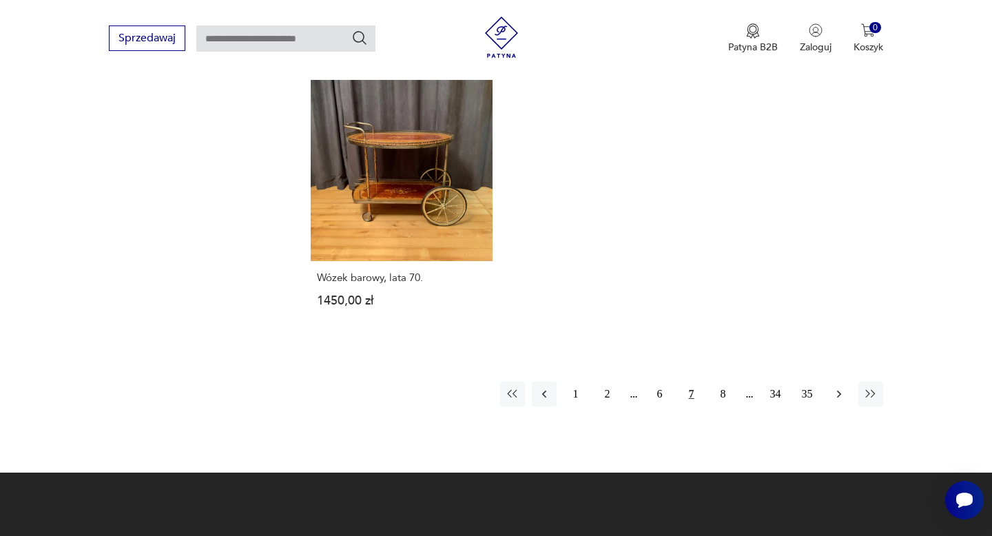
click at [837, 387] on icon "button" at bounding box center [839, 394] width 14 height 14
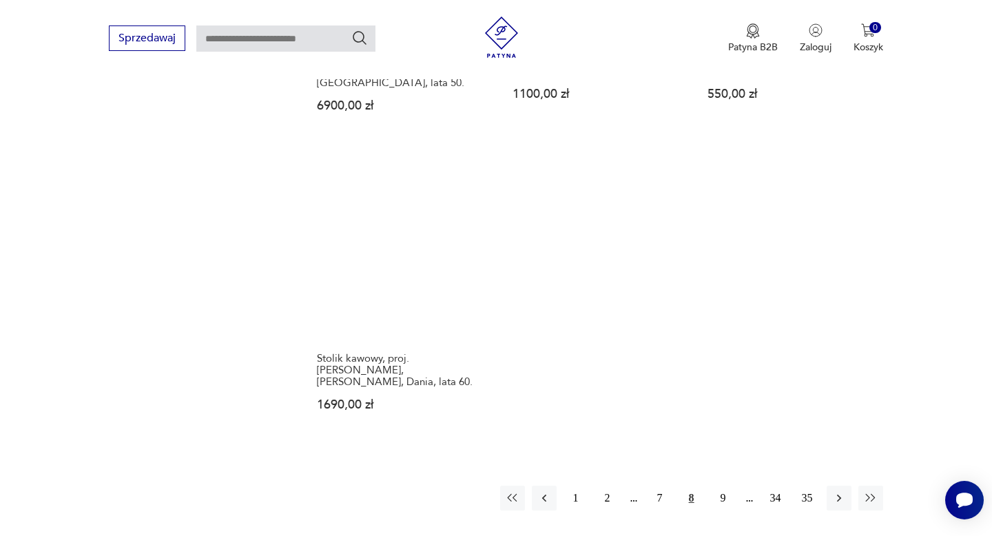
scroll to position [1863, 0]
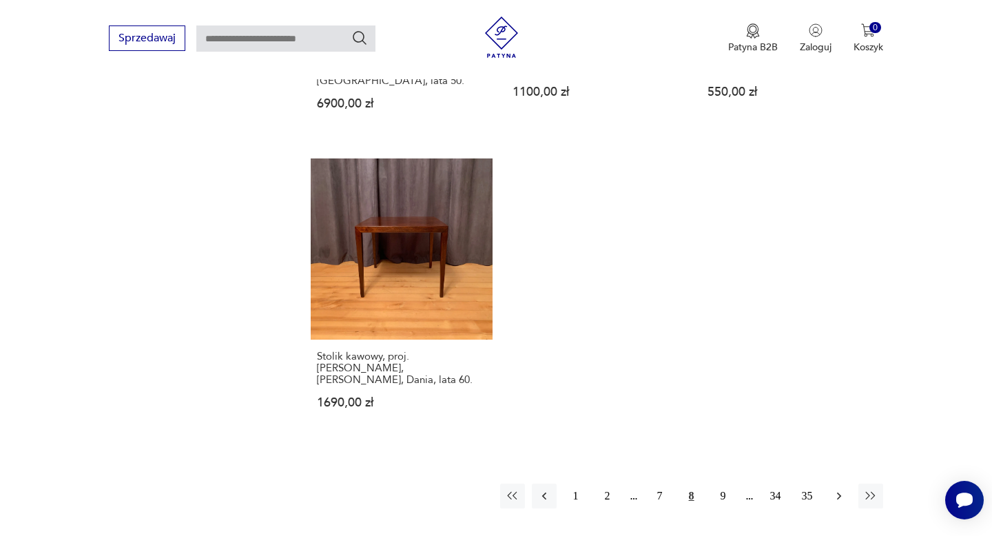
click at [837, 492] on icon "button" at bounding box center [838, 496] width 4 height 8
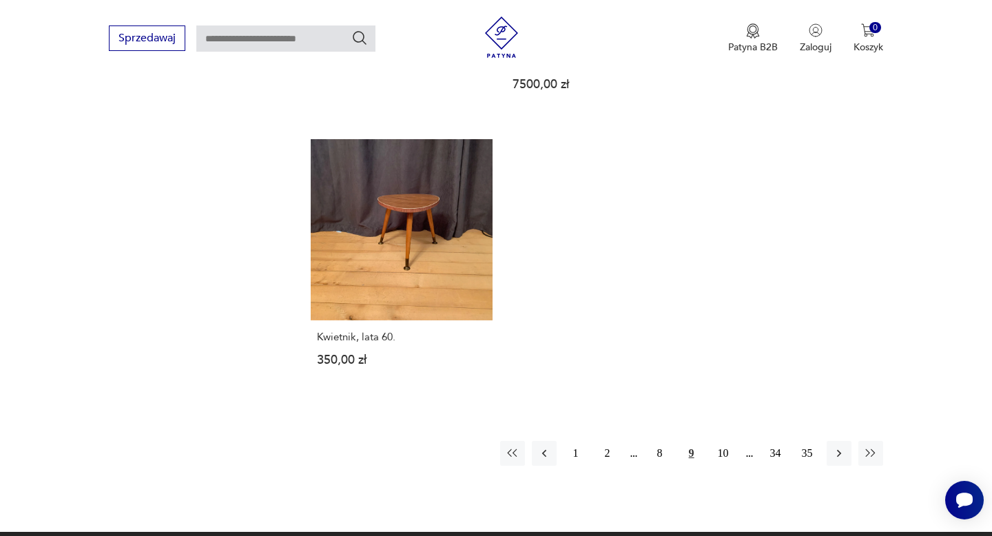
scroll to position [1902, 0]
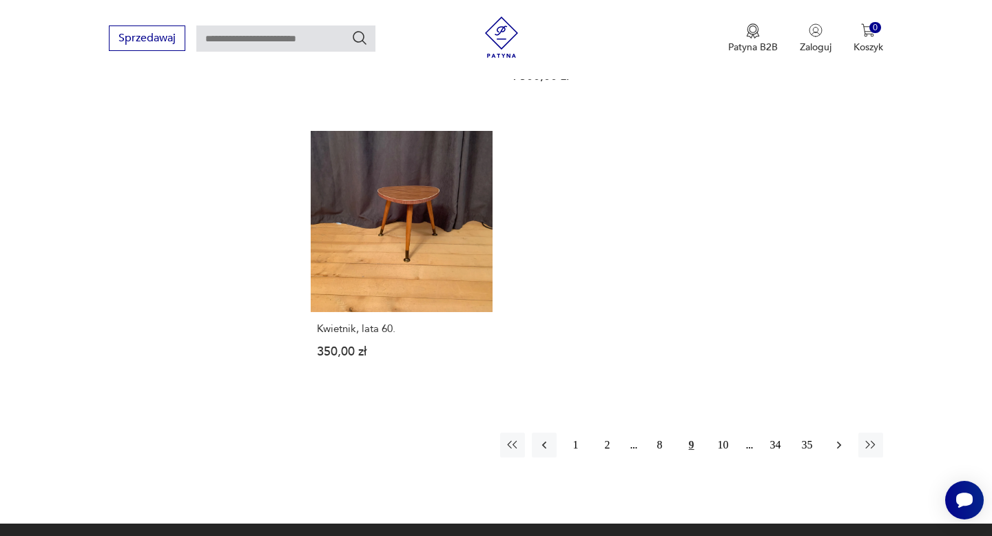
click at [840, 441] on icon "button" at bounding box center [838, 445] width 4 height 8
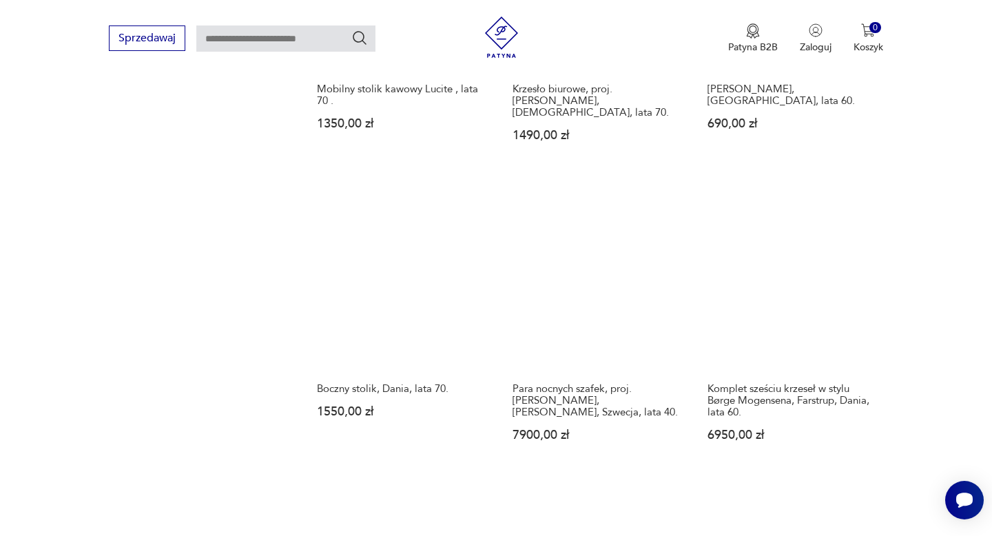
scroll to position [1225, 0]
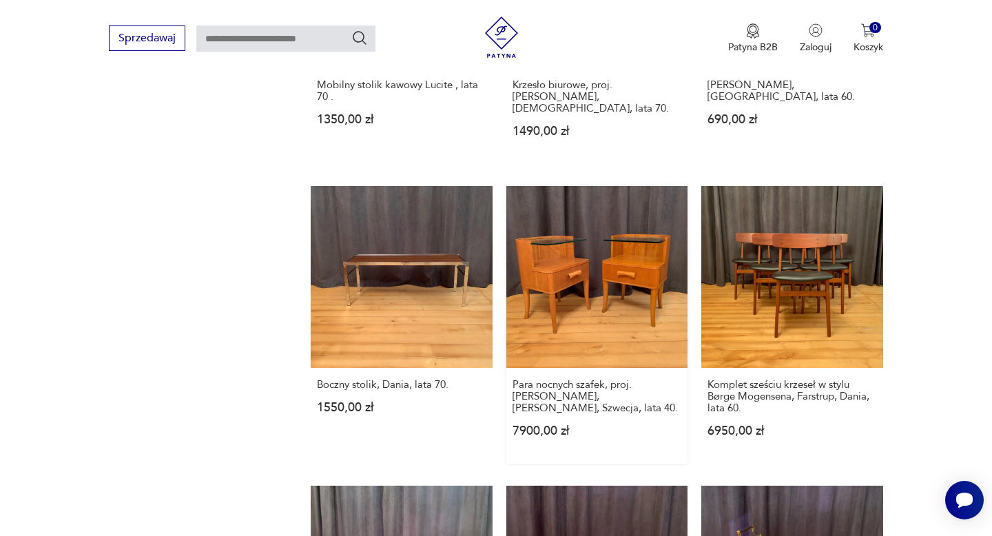
click at [640, 252] on link "Para nocnych szafek, proj. [PERSON_NAME], [PERSON_NAME], Szwecja, lata 40. 7900…" at bounding box center [596, 324] width 181 height 277
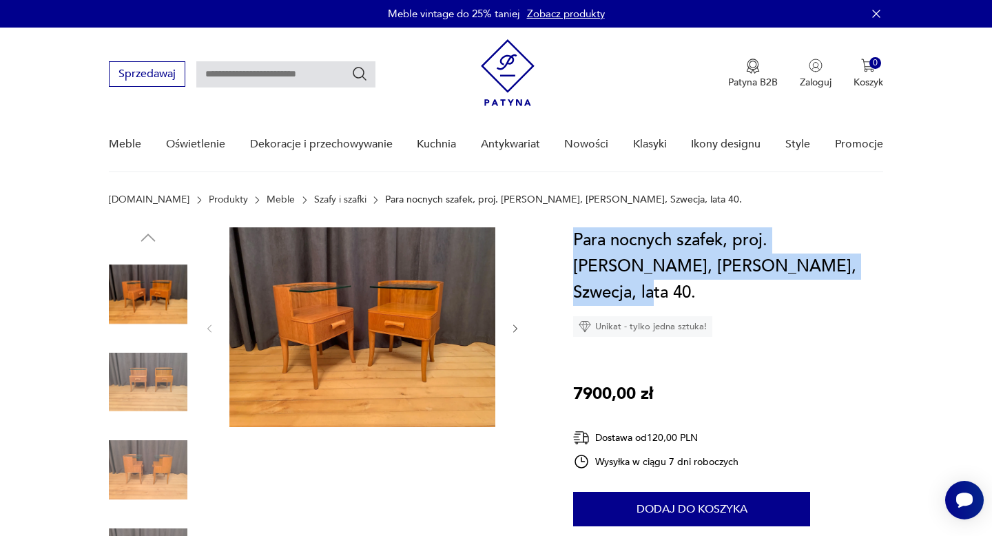
drag, startPoint x: 787, startPoint y: 268, endPoint x: 576, endPoint y: 242, distance: 213.0
click at [576, 242] on h1 "Para nocnych szafek, proj. [PERSON_NAME], [PERSON_NAME], Szwecja, lata 40." at bounding box center [727, 266] width 309 height 78
click at [794, 322] on div "Para nocnych szafek, proj. [PERSON_NAME], [PERSON_NAME], Szwecja, lata 40. Unik…" at bounding box center [727, 442] width 309 height 430
drag, startPoint x: 780, startPoint y: 263, endPoint x: 572, endPoint y: 238, distance: 209.5
click at [573, 238] on h1 "Para nocnych szafek, proj. [PERSON_NAME], [PERSON_NAME], Szwecja, lata 40." at bounding box center [727, 266] width 309 height 78
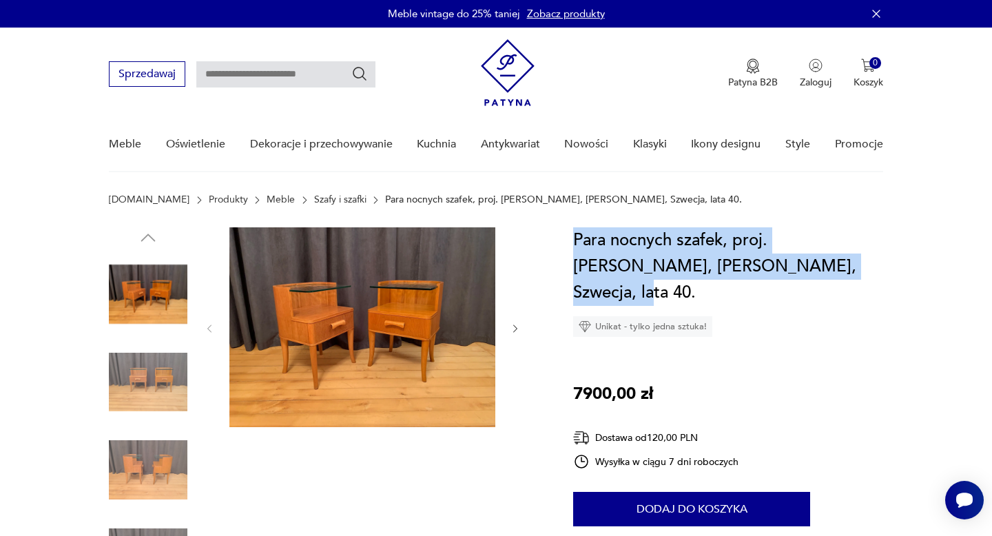
copy h1 "Para nocnych szafek, proj. [PERSON_NAME], [PERSON_NAME], Szwecja, lata 40."
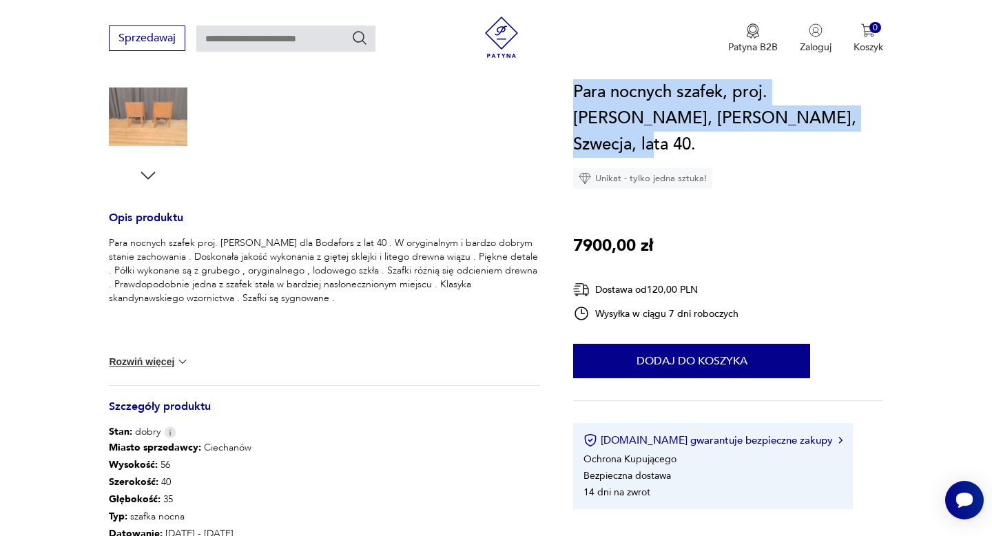
scroll to position [443, 0]
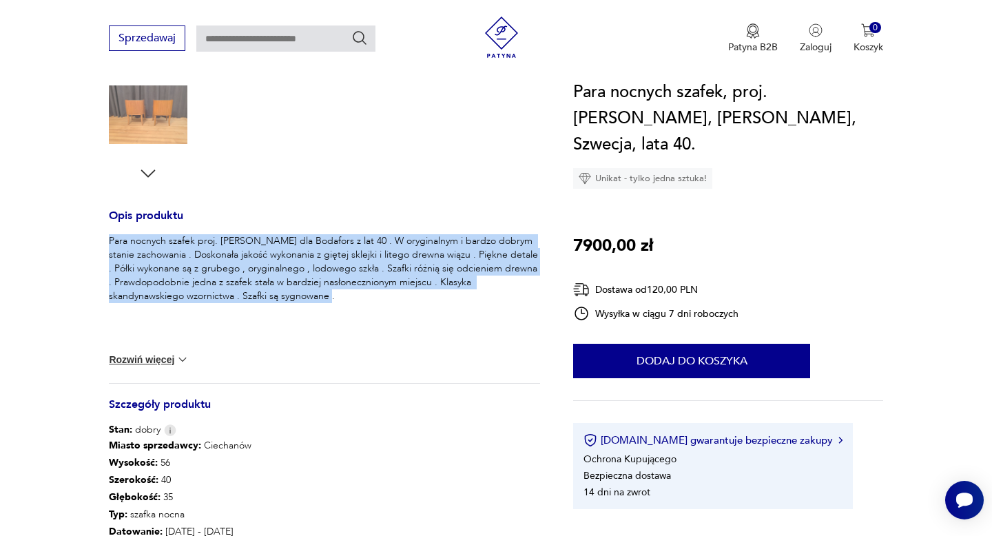
drag, startPoint x: 266, startPoint y: 295, endPoint x: 107, endPoint y: 241, distance: 168.1
click at [107, 241] on section "Opis produktu Para nocnych szafek proj. [PERSON_NAME] dla Bodafors z lat 40 . W…" at bounding box center [496, 243] width 992 height 918
copy p "Para nocnych szafek proj. [PERSON_NAME] dla Bodafors z lat 40 . W oryginalnym i…"
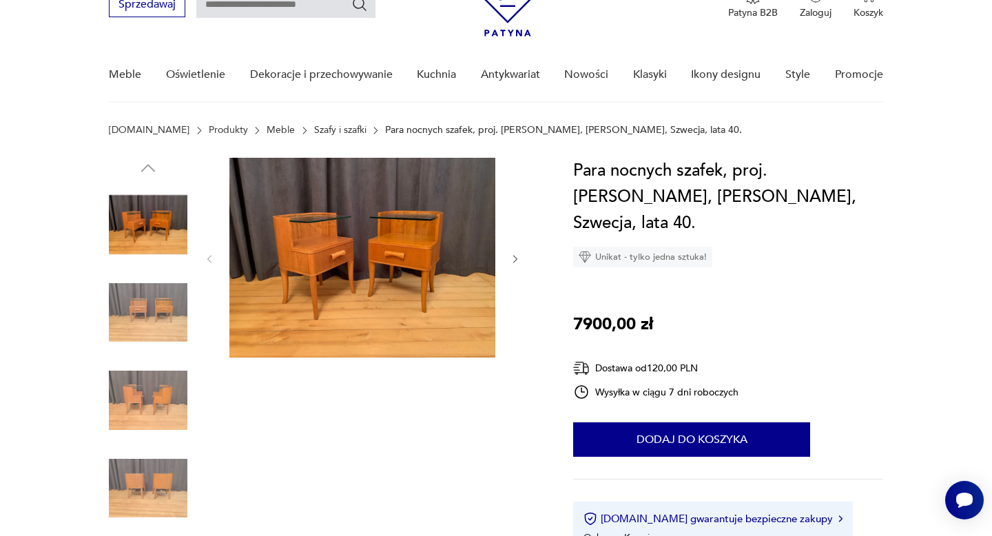
scroll to position [0, 0]
